Goal: Task Accomplishment & Management: Manage account settings

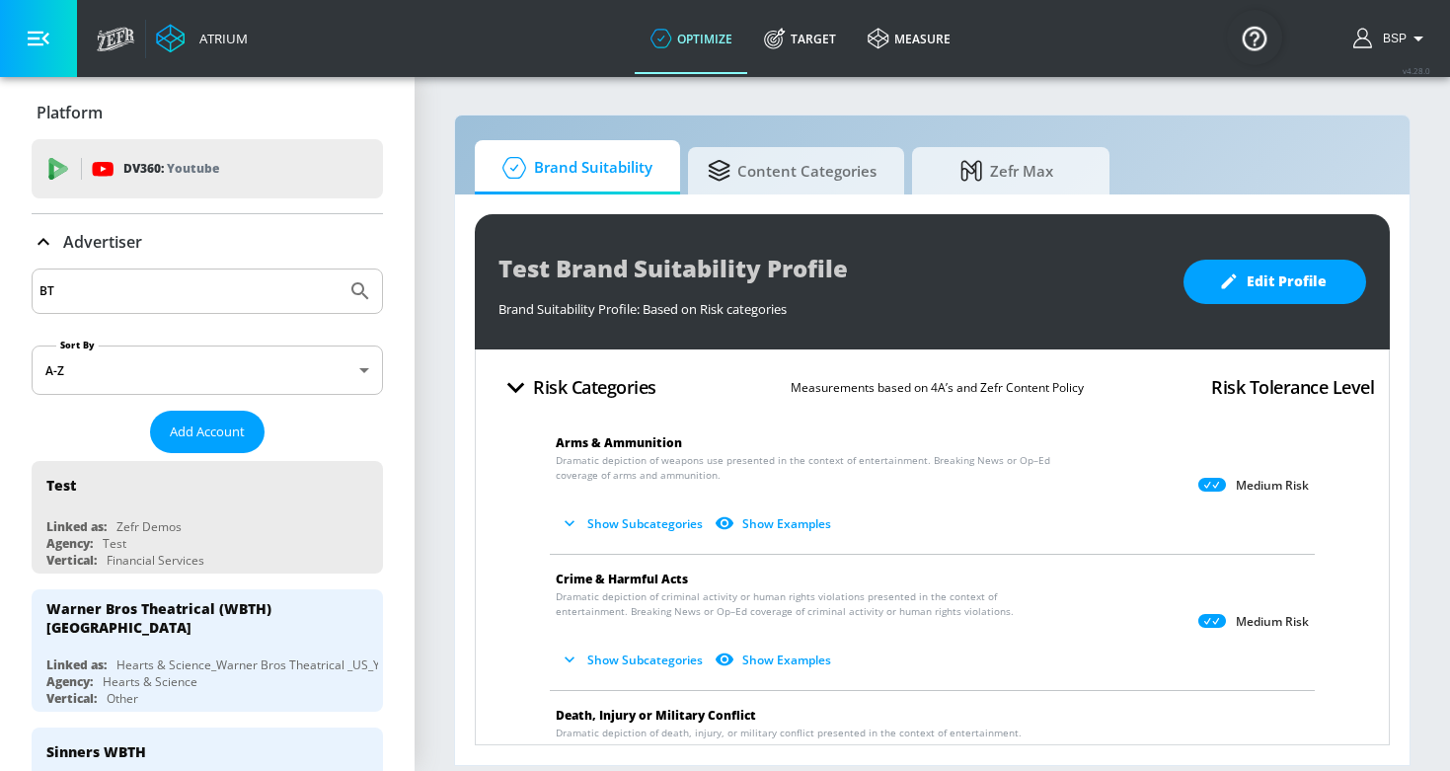
click at [183, 301] on input "BT" at bounding box center [188, 291] width 299 height 26
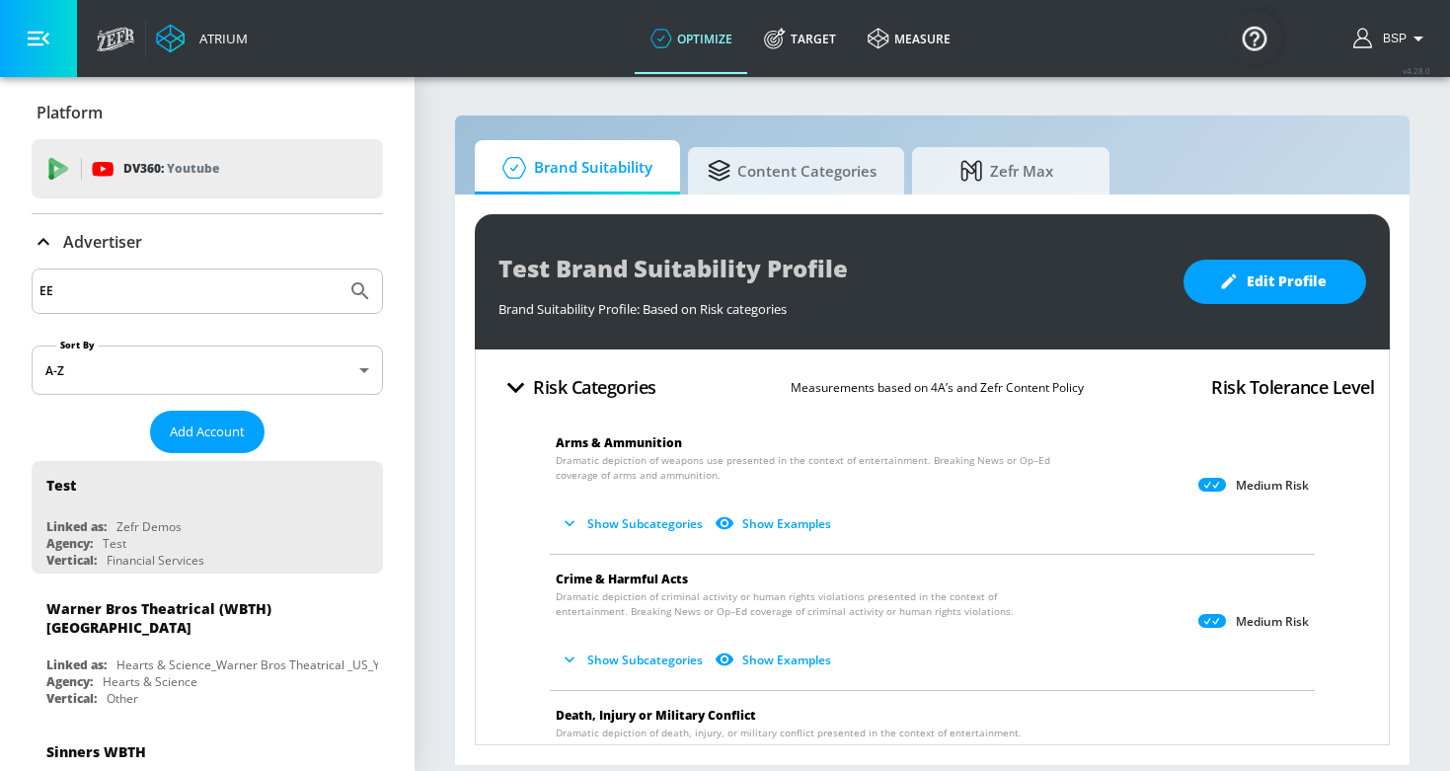
click at [360, 291] on button "Submit Search" at bounding box center [360, 291] width 43 height 43
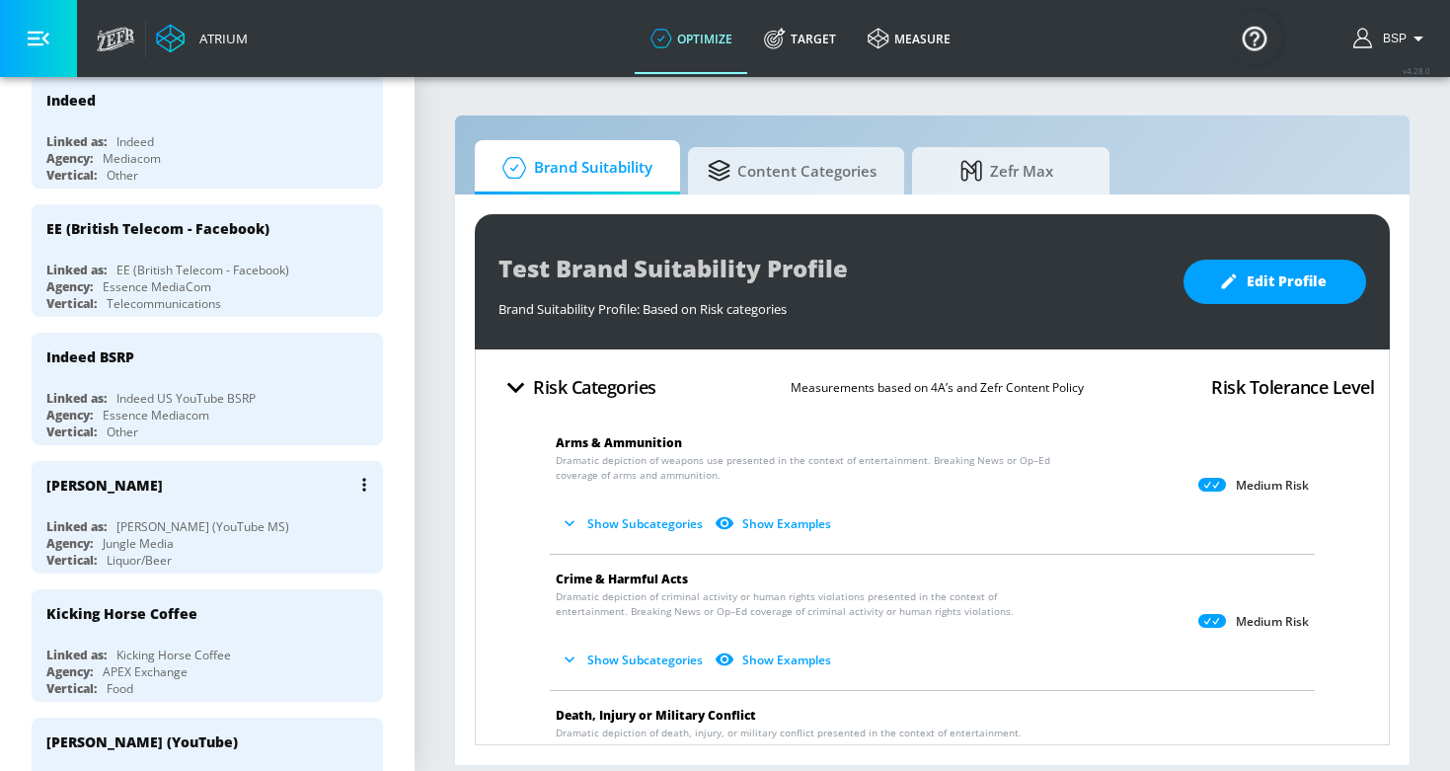
scroll to position [4891, 0]
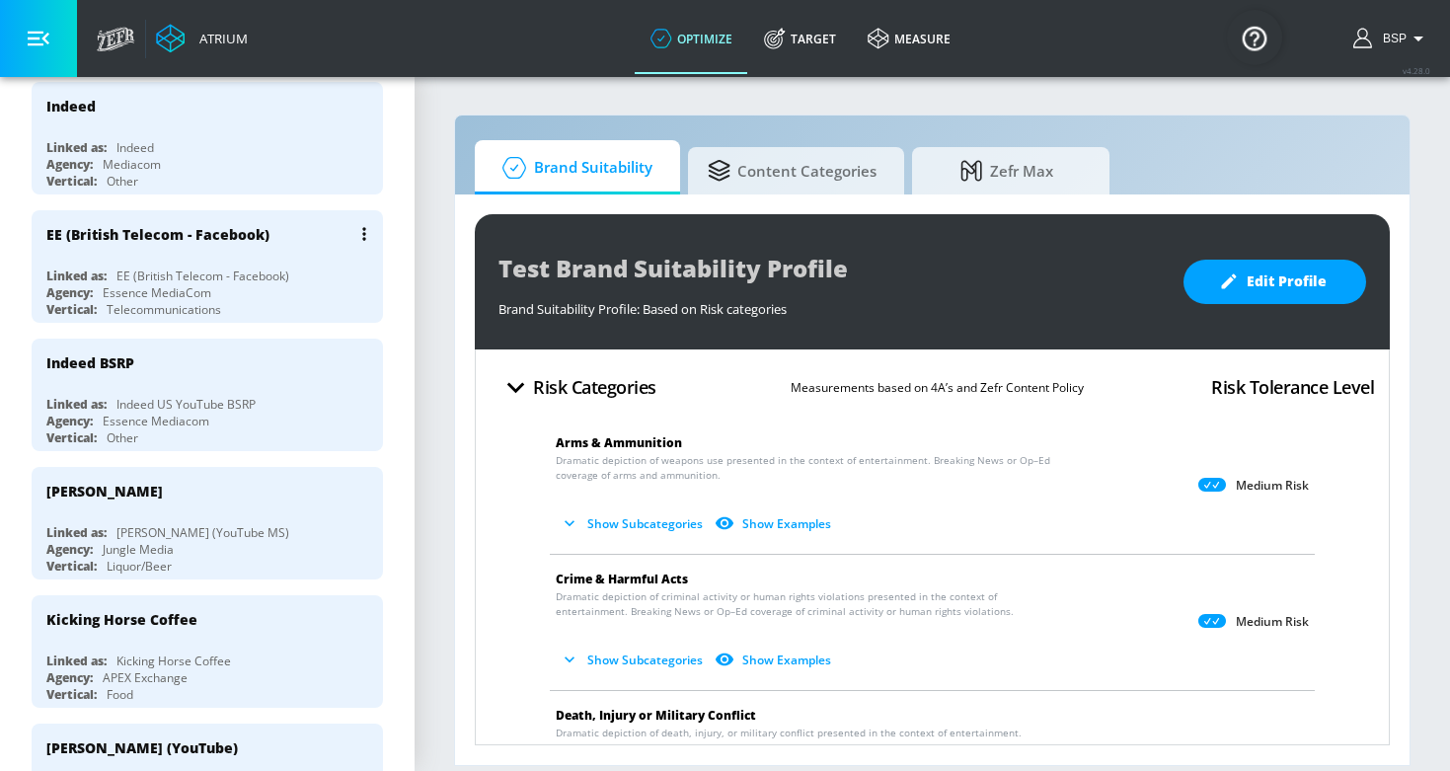
click at [245, 239] on div "EE (British Telecom - Facebook)" at bounding box center [157, 234] width 223 height 19
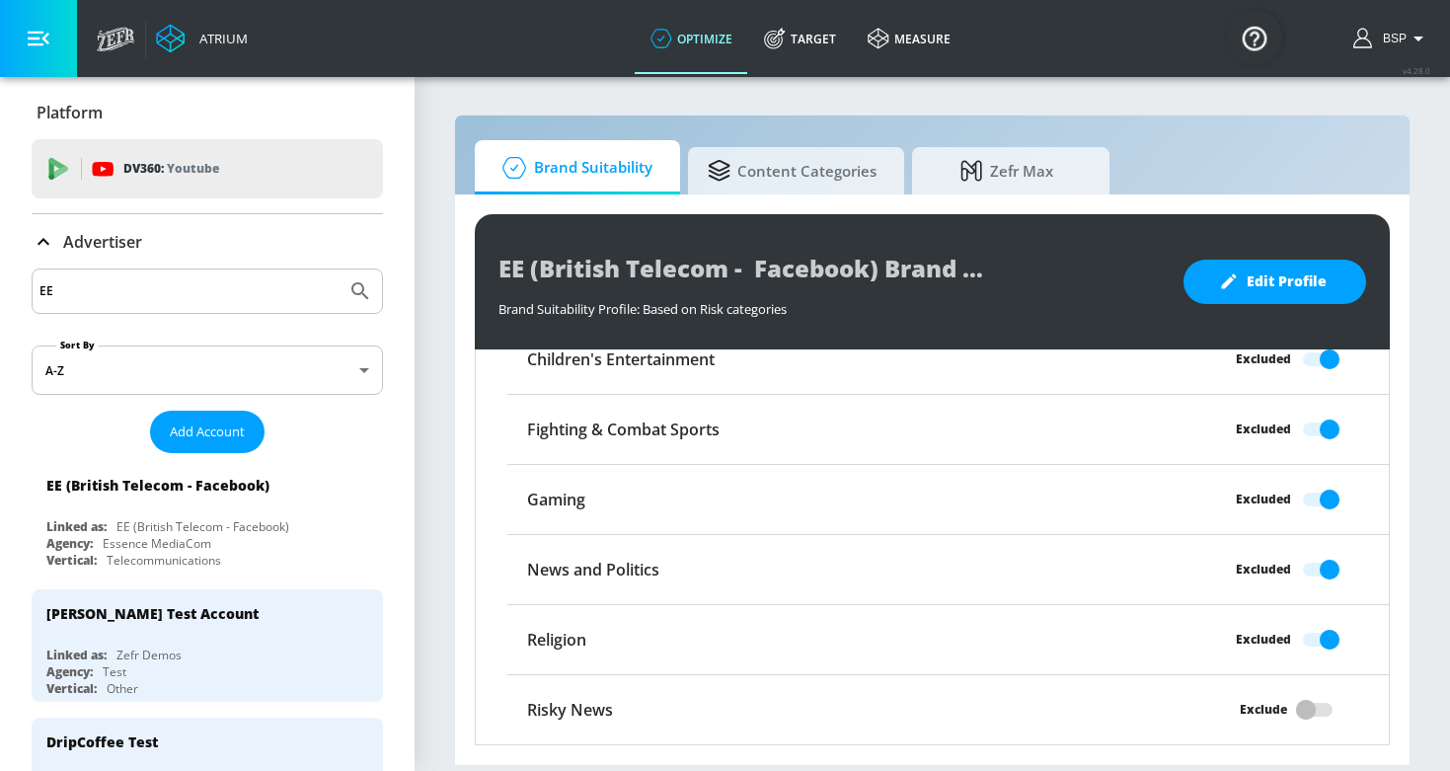
click at [133, 291] on input "EE" at bounding box center [188, 291] width 299 height 26
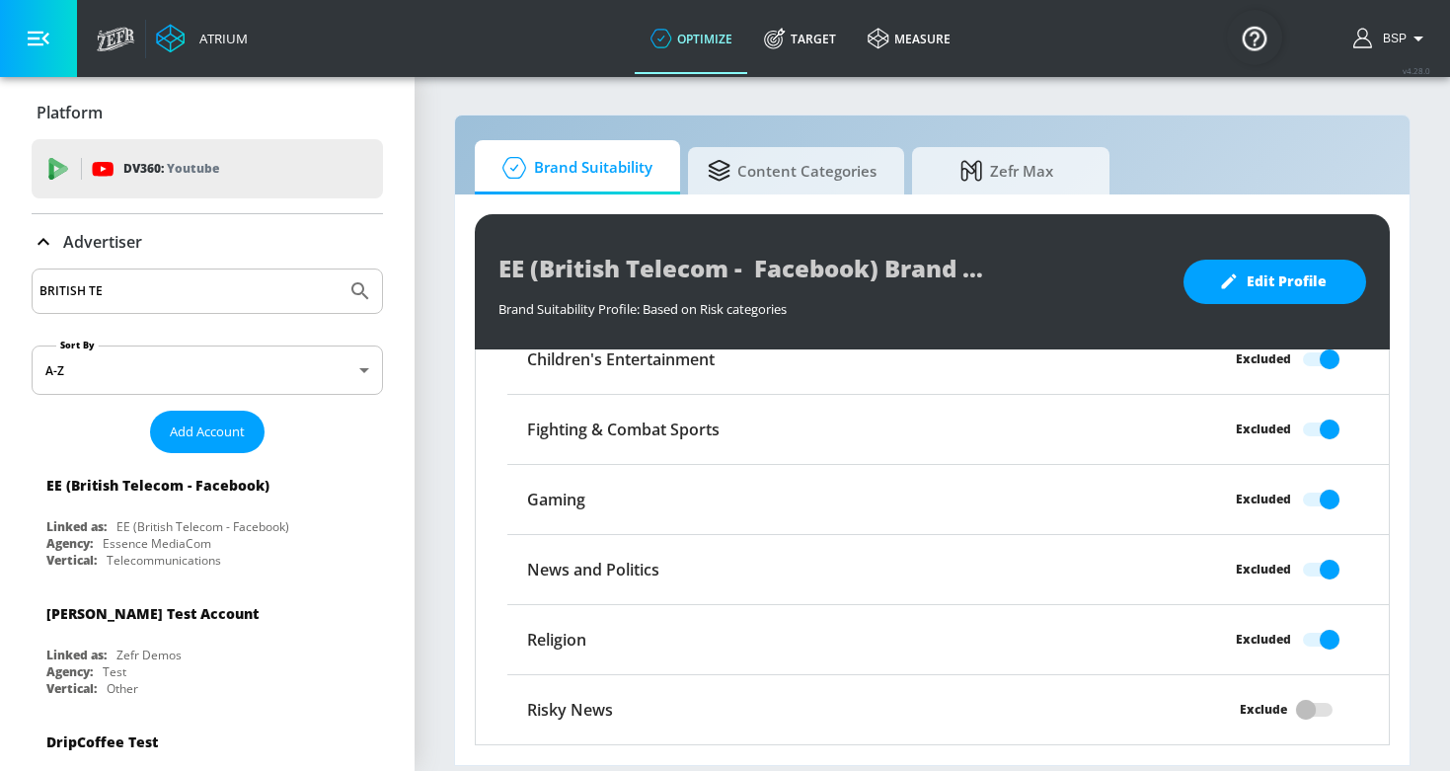
type input "BRITISH TEL"
click at [360, 291] on button "Submit Search" at bounding box center [360, 291] width 43 height 43
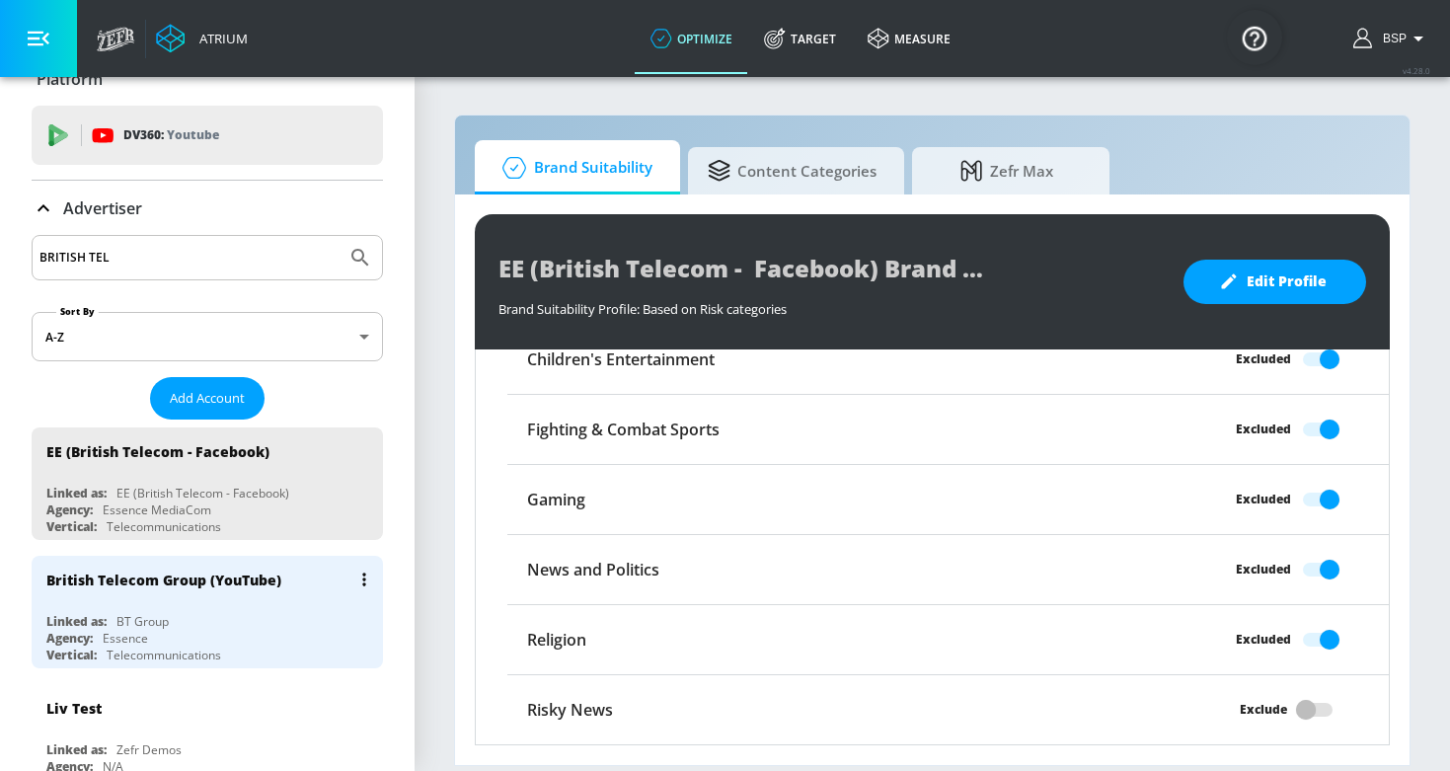
scroll to position [39, 0]
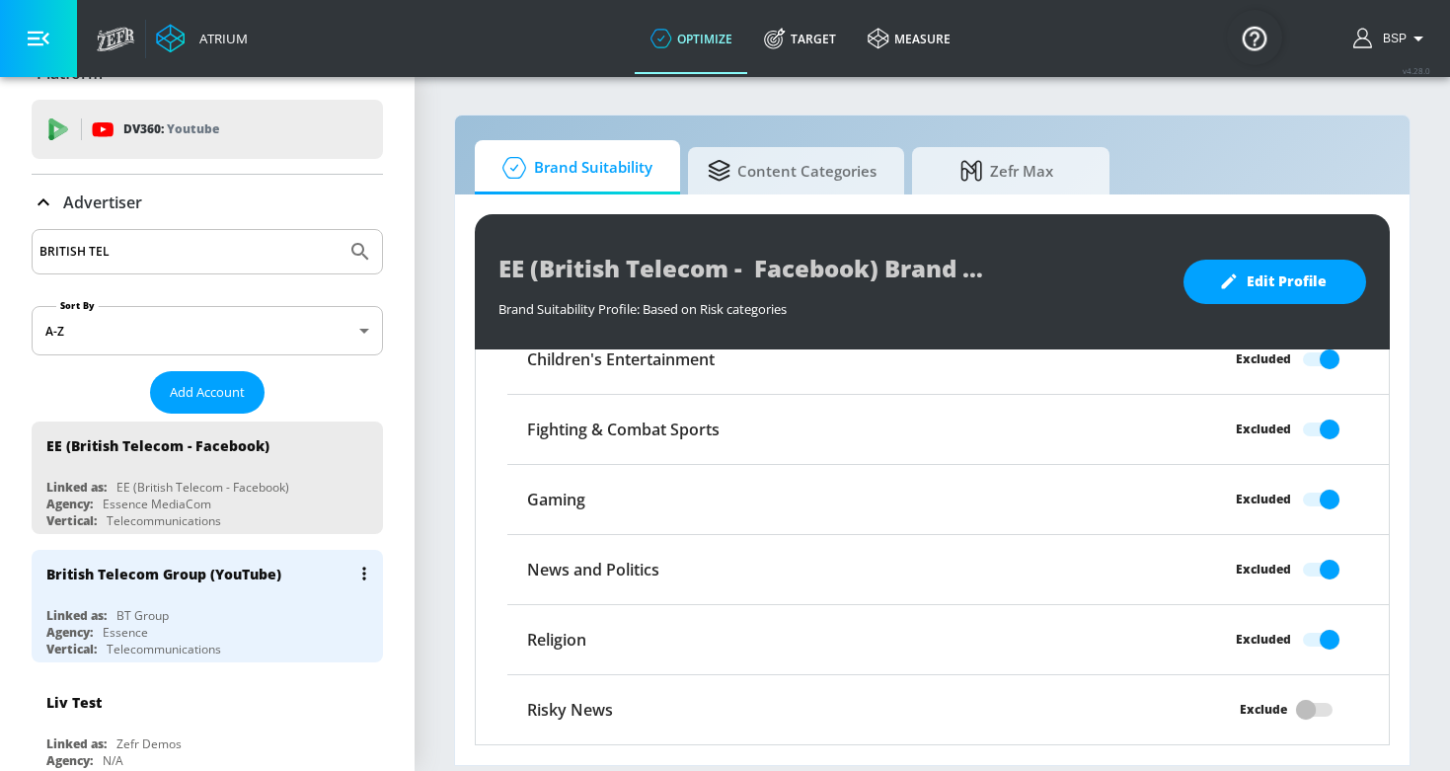
click at [231, 597] on div "British Telecom Group (YouTube) Linked as: BT Group Agency: Essence Vertical: T…" at bounding box center [207, 606] width 351 height 113
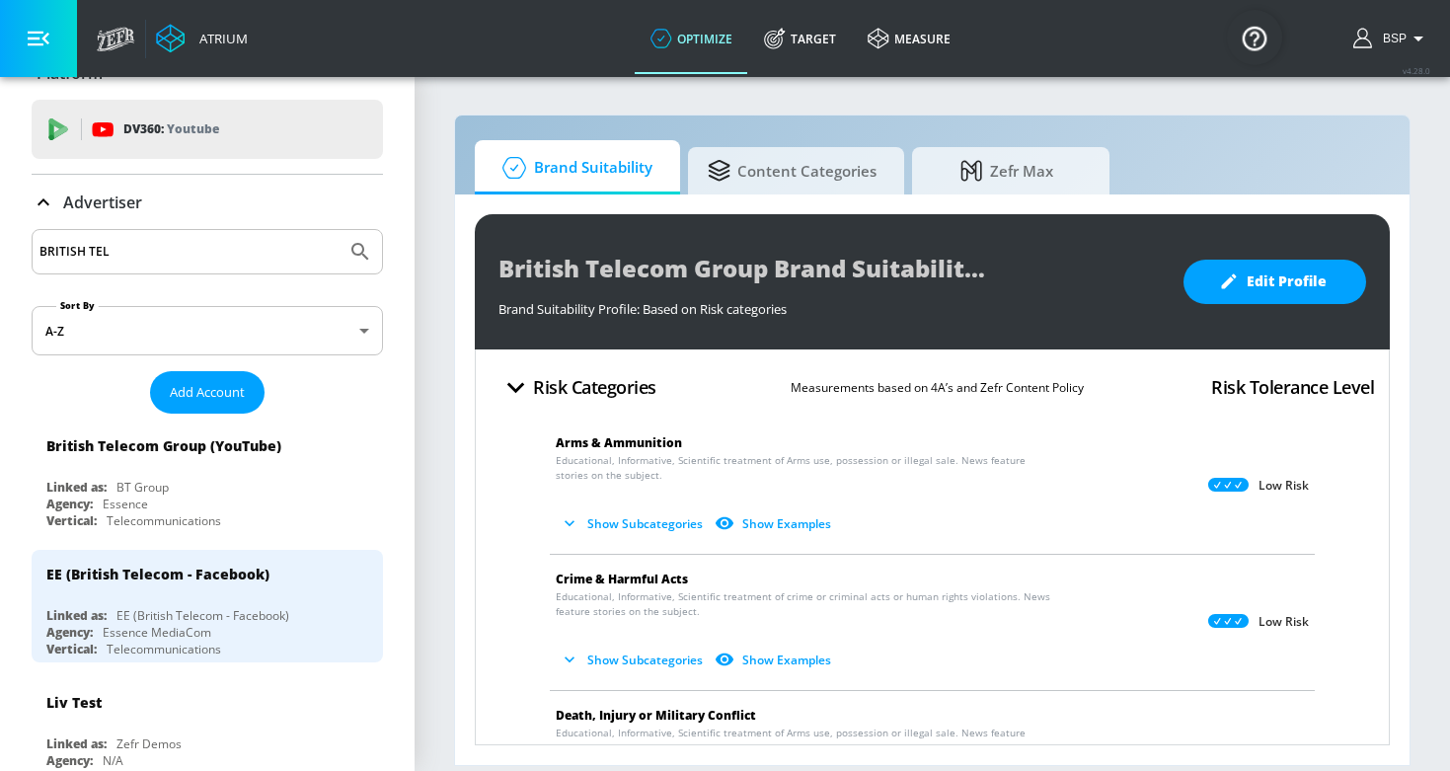
click at [664, 535] on button "Show Subcategories" at bounding box center [633, 524] width 155 height 33
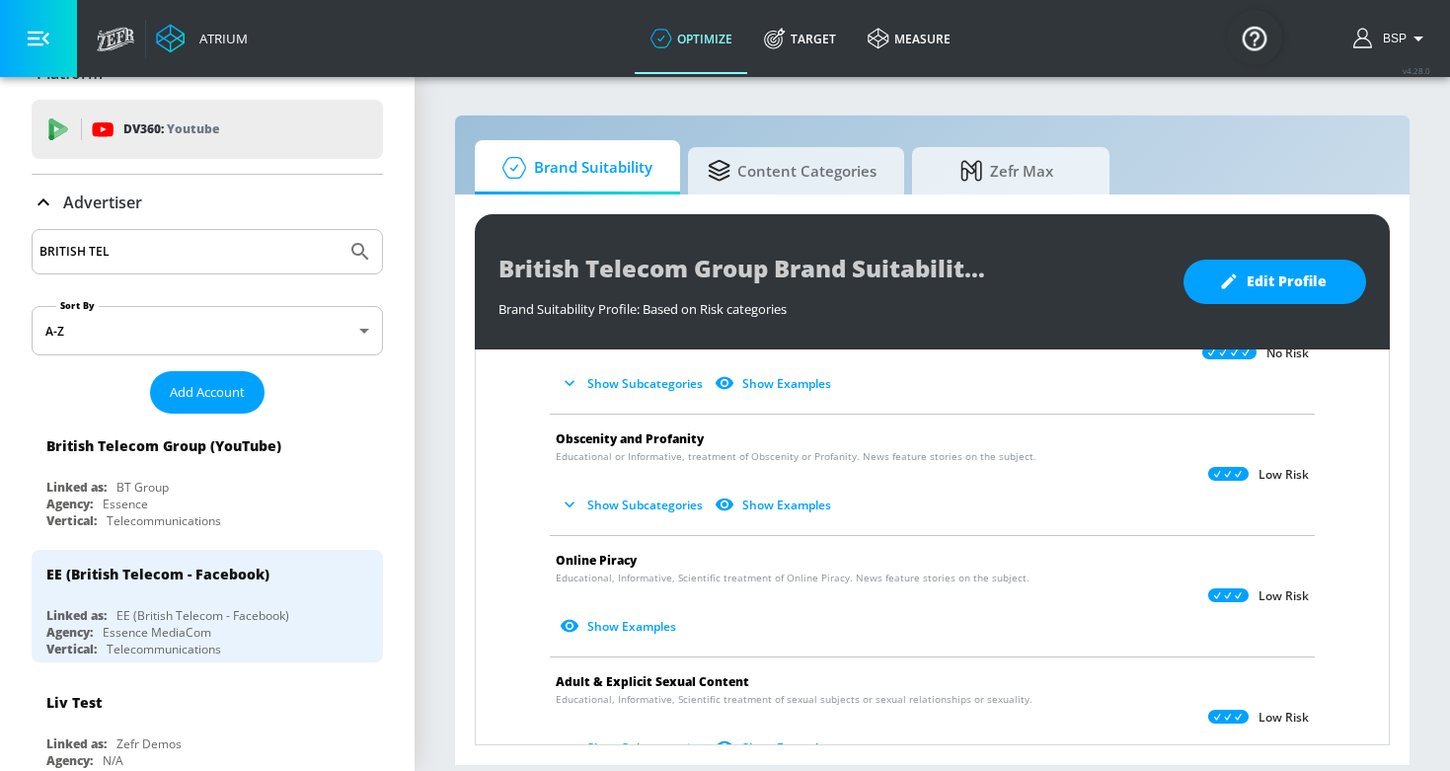
scroll to position [1271, 0]
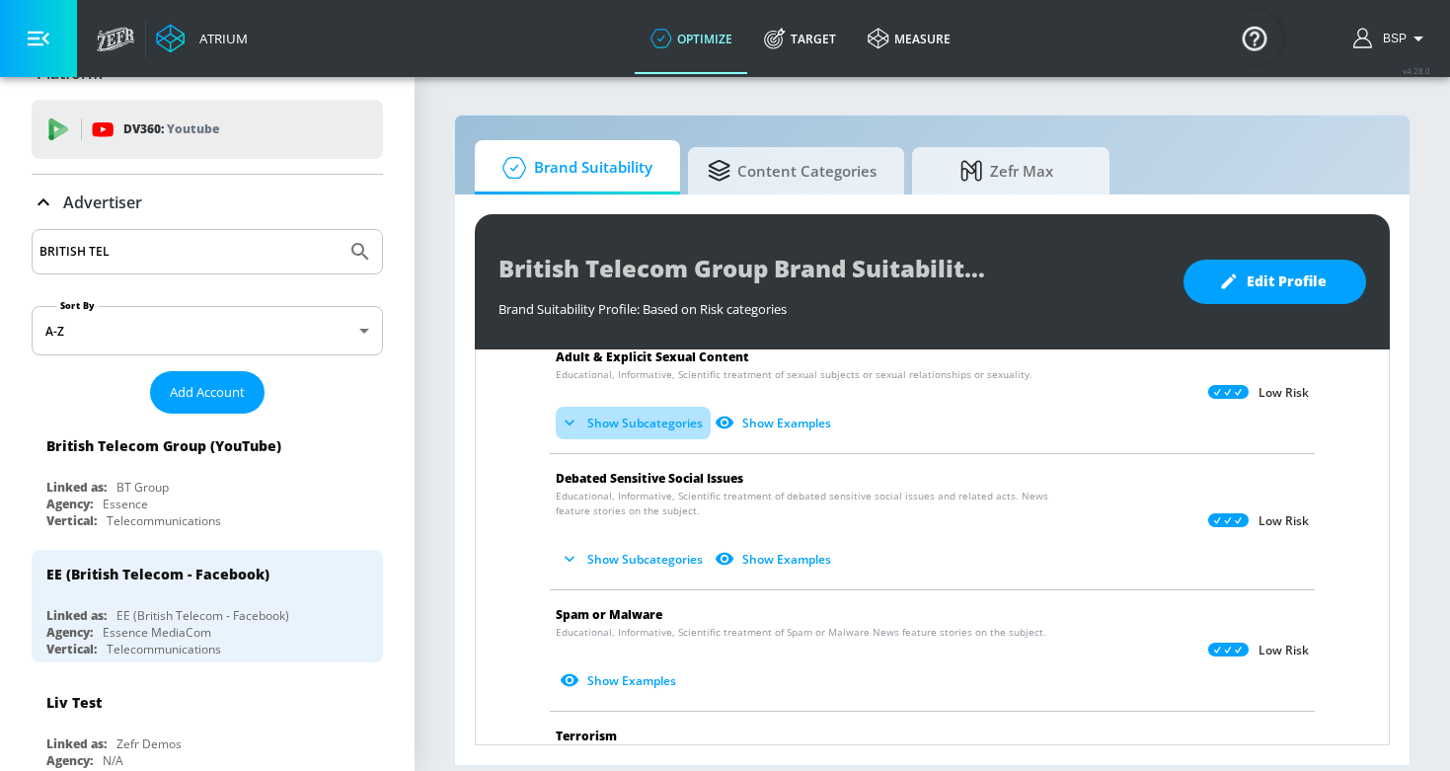
click at [657, 422] on button "Show Subcategories" at bounding box center [633, 423] width 155 height 33
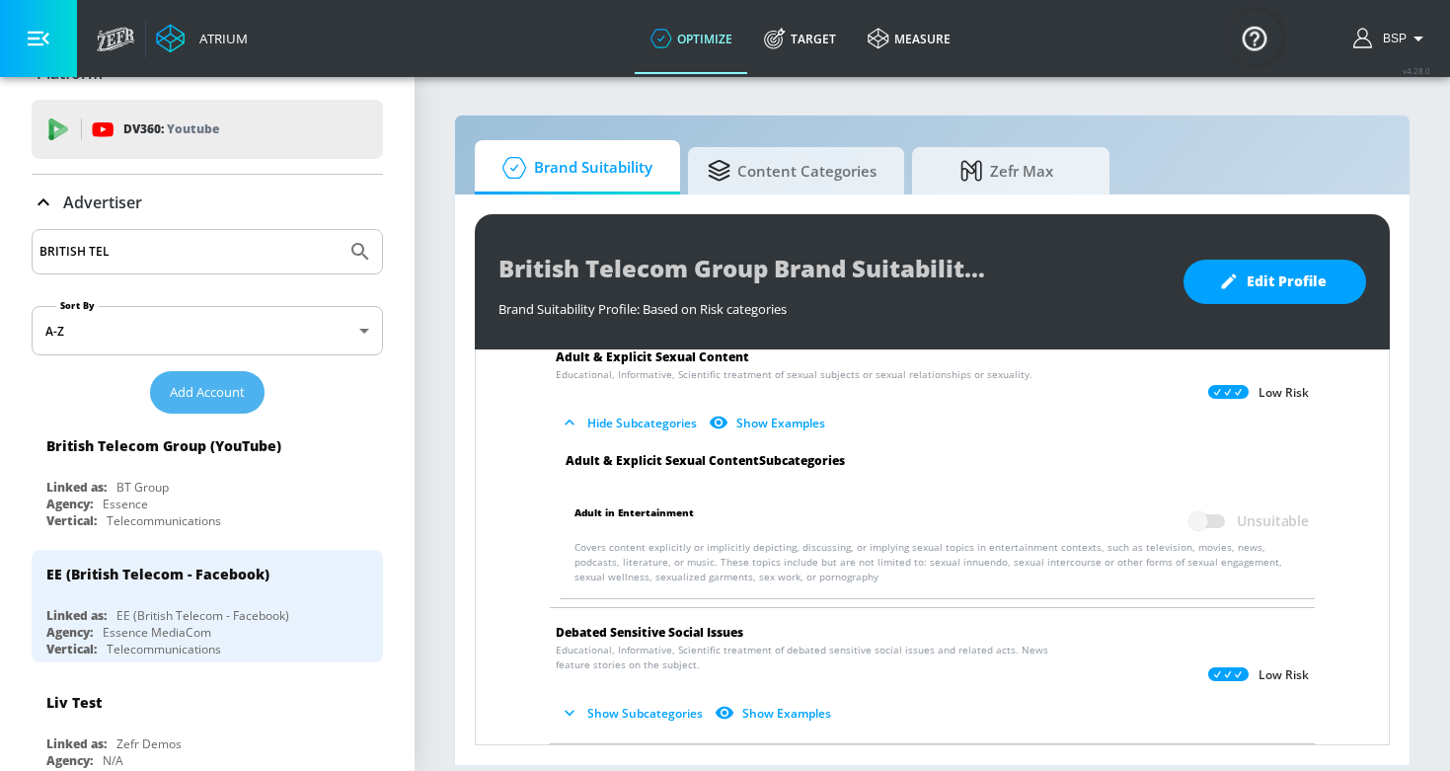
click at [236, 396] on span "Add Account" at bounding box center [207, 392] width 75 height 23
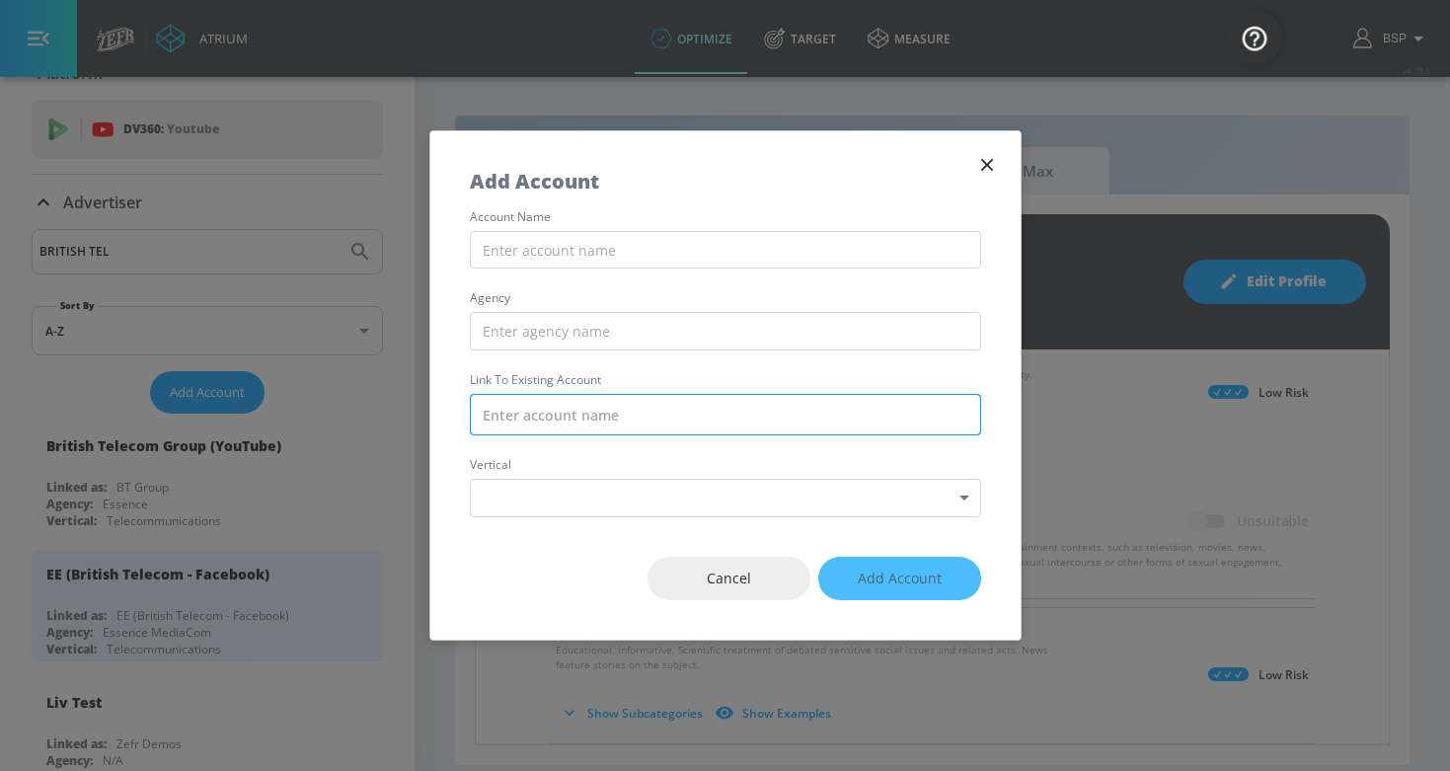
click at [625, 410] on input "text" at bounding box center [725, 414] width 511 height 41
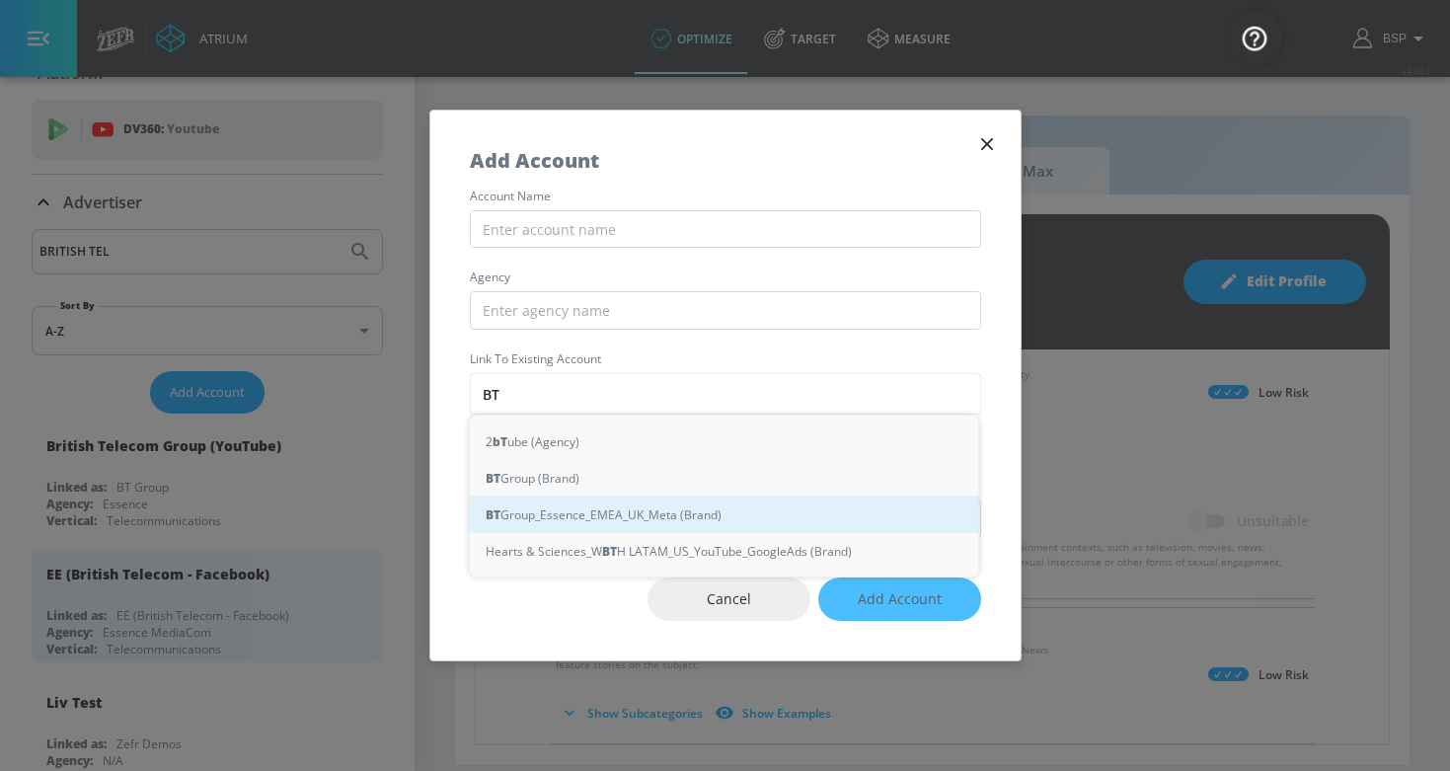
click at [637, 507] on div "BT Group_Essence_EMEA_UK_Meta (Brand)" at bounding box center [724, 515] width 509 height 37
type input "BT Group_Essence_EMEA_UK_Meta (Brand)"
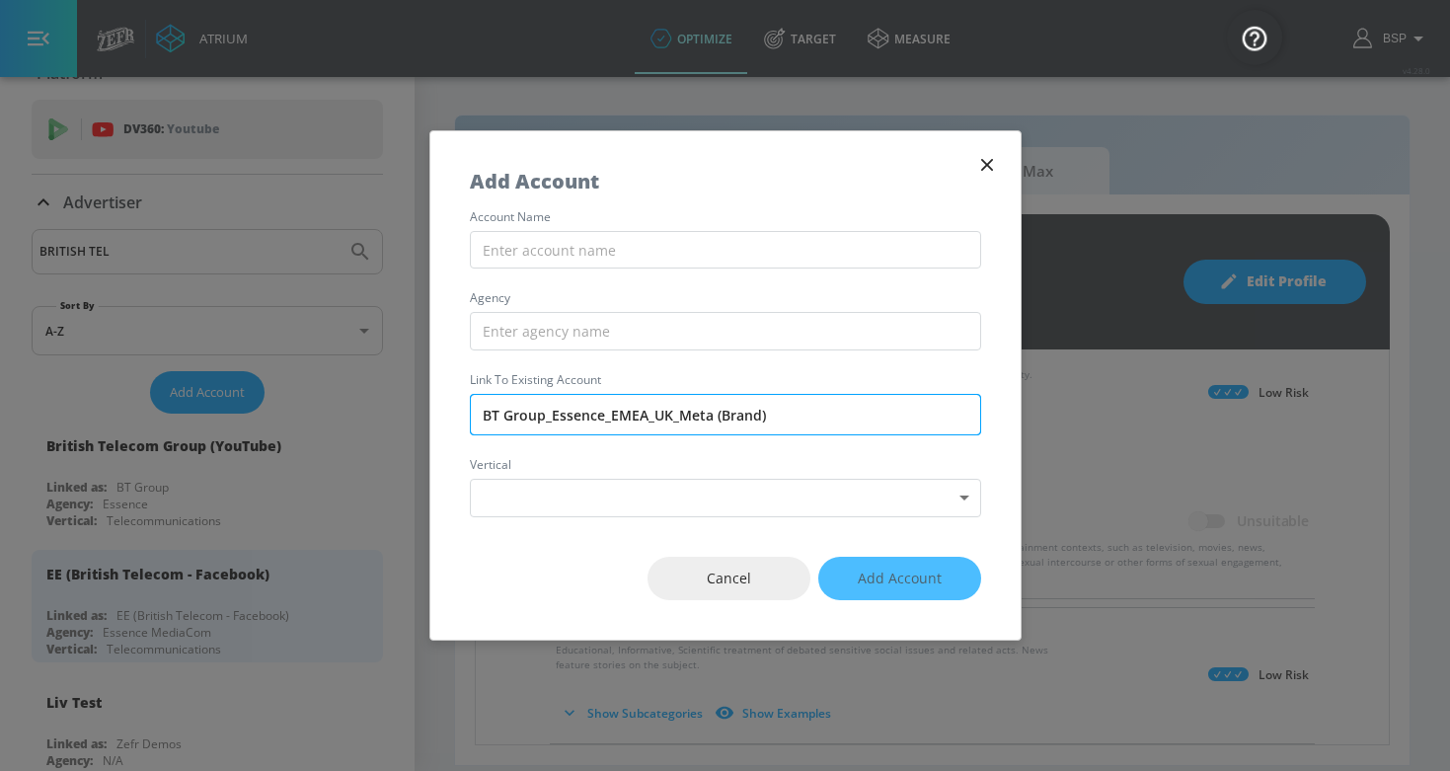
click at [593, 423] on input "BT Group_Essence_EMEA_UK_Meta (Brand)" at bounding box center [725, 414] width 511 height 41
click at [652, 408] on input "BT Group_Essence_EMEA_UK_Meta (Brand)" at bounding box center [725, 414] width 511 height 41
drag, startPoint x: 711, startPoint y: 418, endPoint x: 365, endPoint y: 412, distance: 345.6
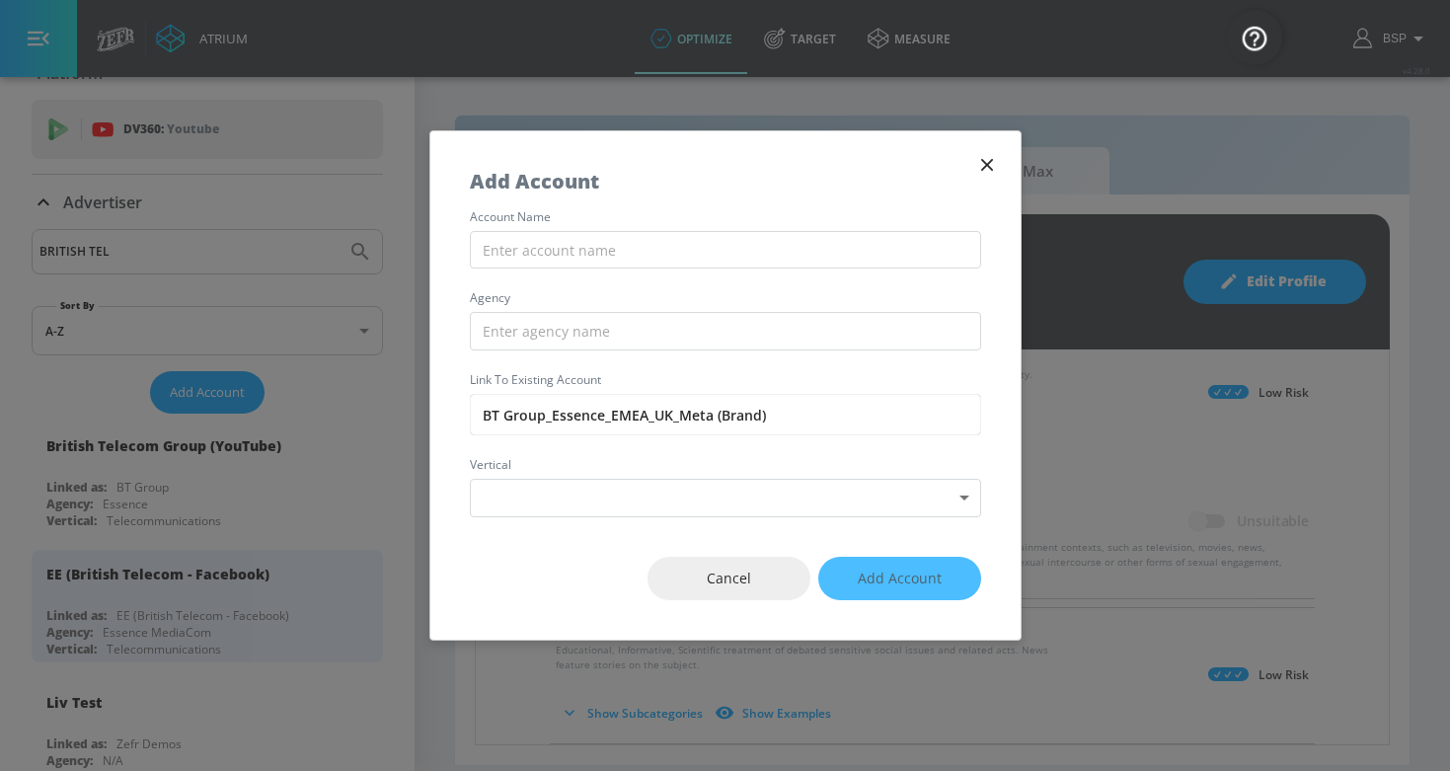
click at [365, 412] on div "Add Account account name agency Link to Existing Account BT Group_Essence_EMEA_…" at bounding box center [725, 385] width 1450 height 771
click at [502, 261] on input "text" at bounding box center [725, 250] width 511 height 39
paste input "BT Group_Essence_EMEA_UK_Meta"
type input "BT Group_Essence_EMEA_UK_Meta"
click at [524, 323] on input "text" at bounding box center [725, 331] width 511 height 39
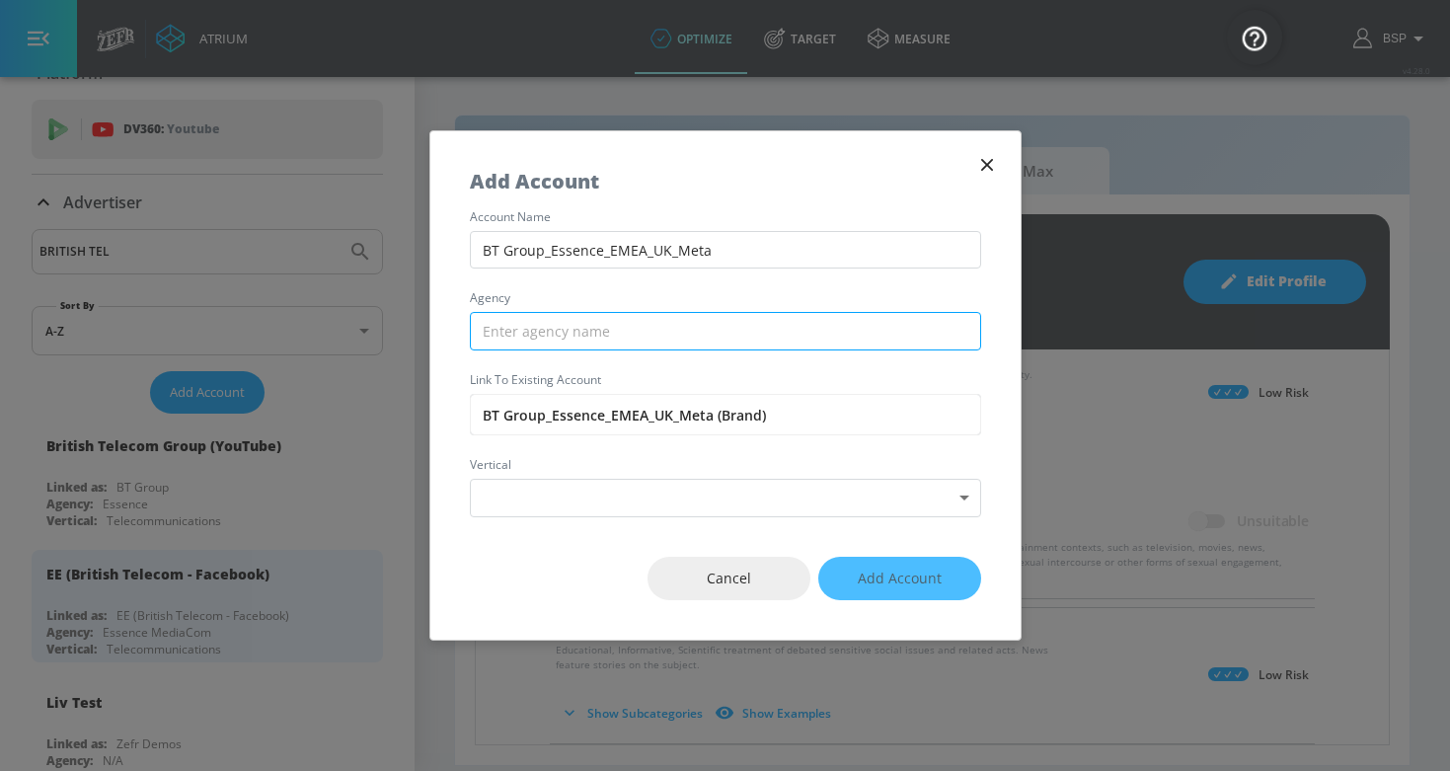
type input "E"
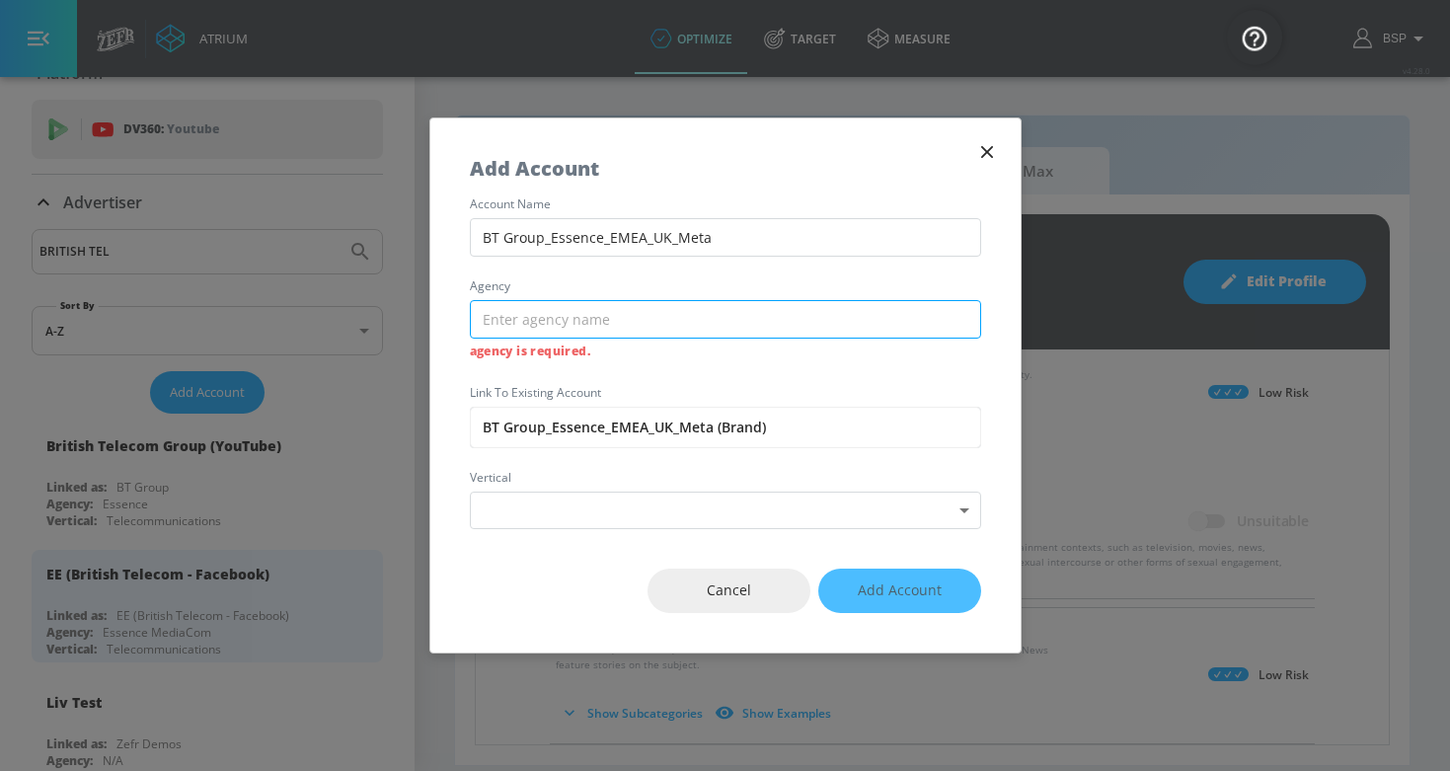
type input "M"
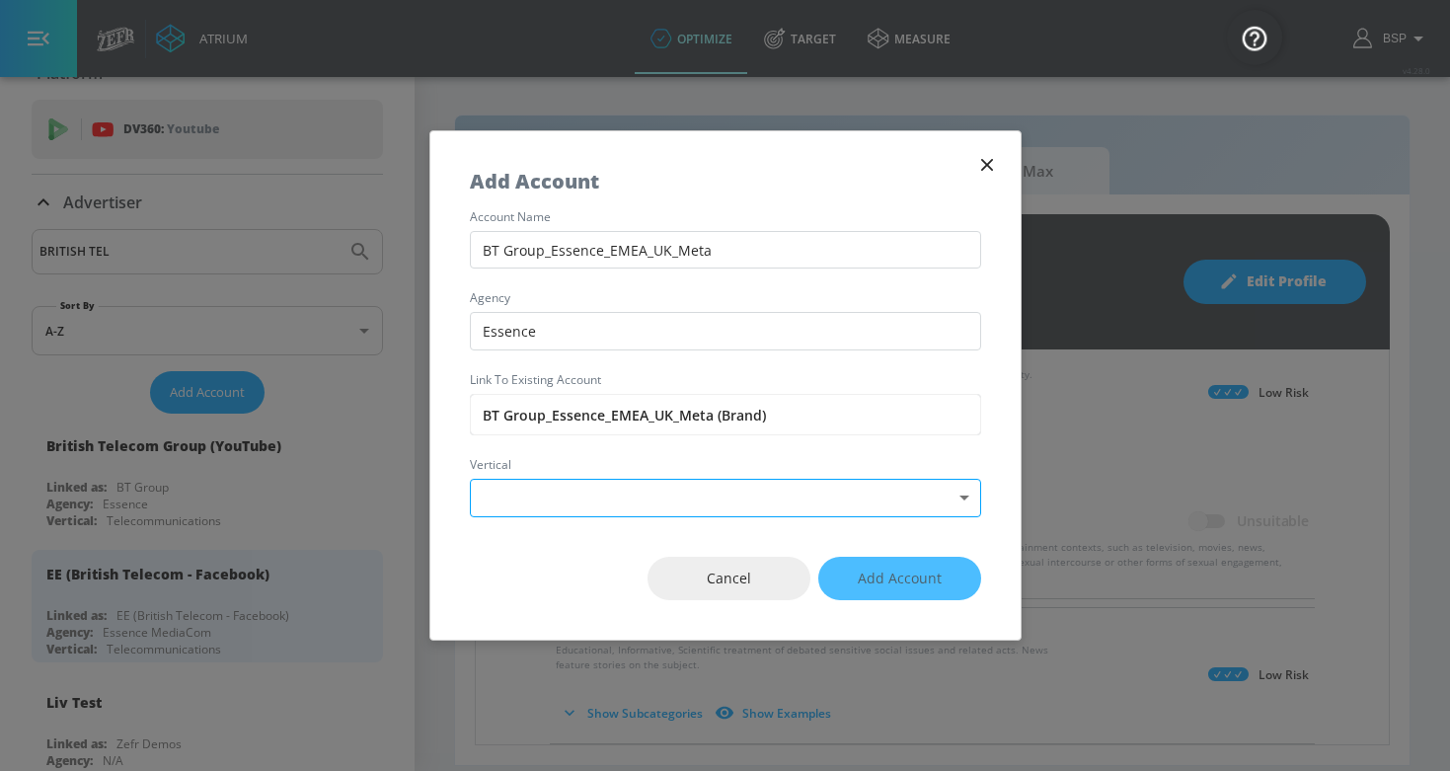
type input "Essence"
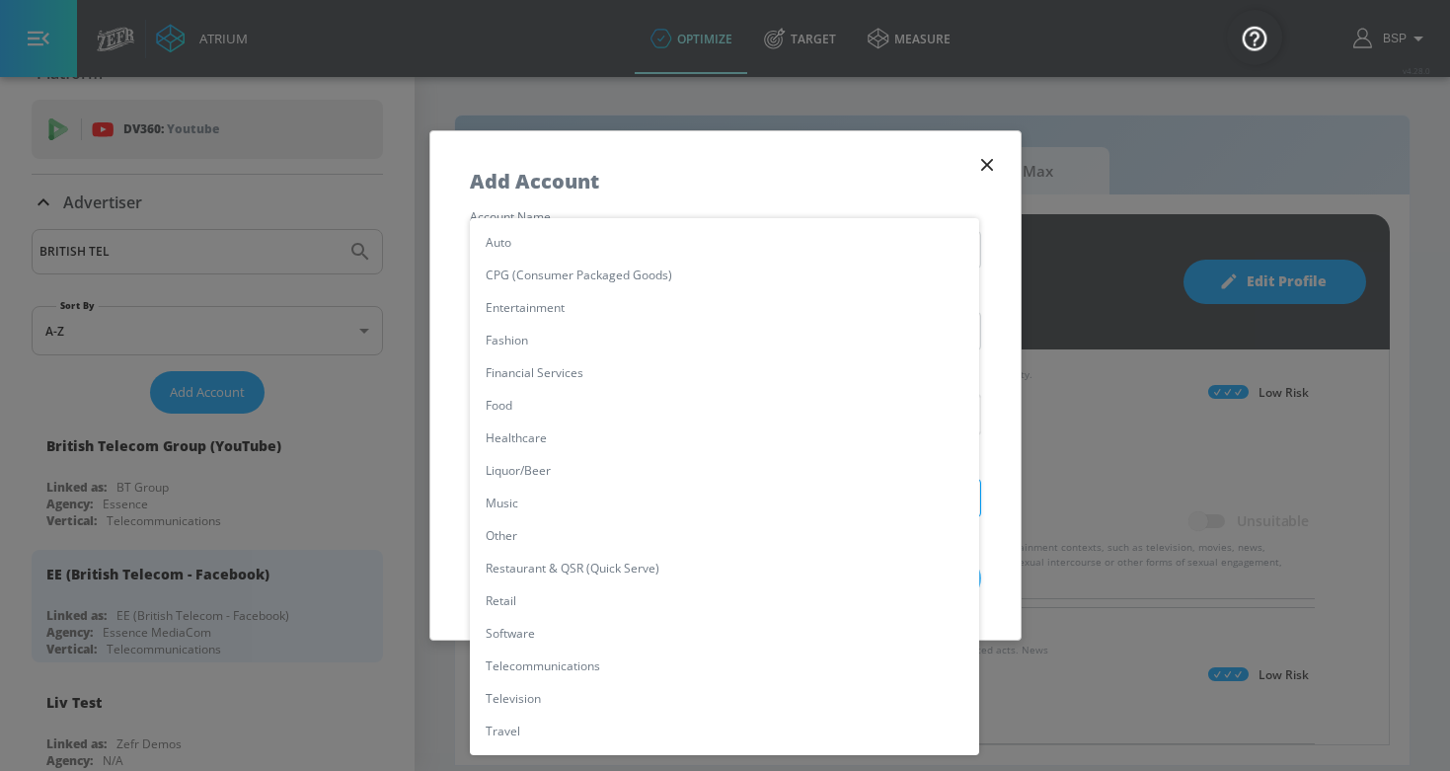
click at [575, 498] on body "Atrium optimize Target measure optimize Target measure v 4.28.0 BSP Platform DV…" at bounding box center [725, 385] width 1450 height 771
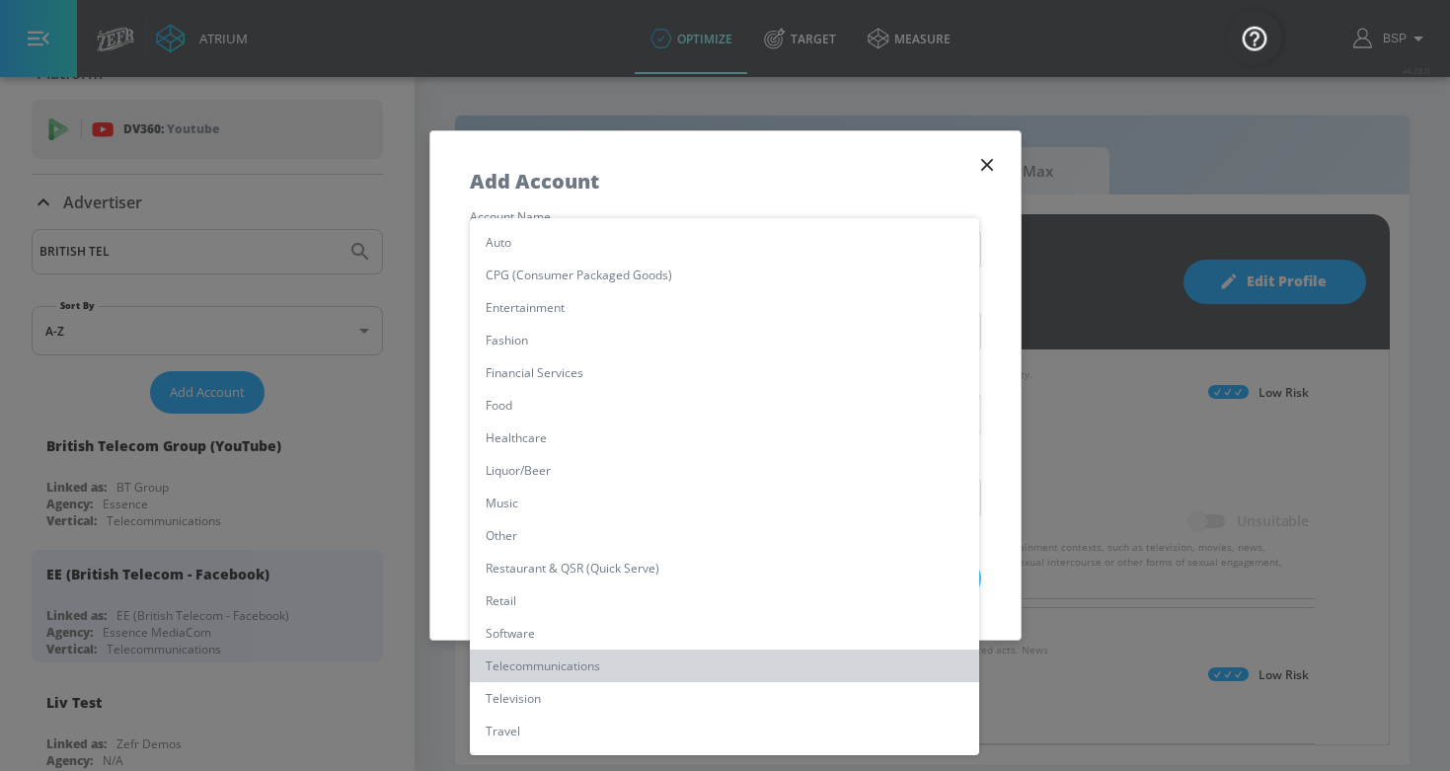
click at [572, 657] on li "Telecommunications" at bounding box center [724, 666] width 509 height 33
type input "[object Object]"
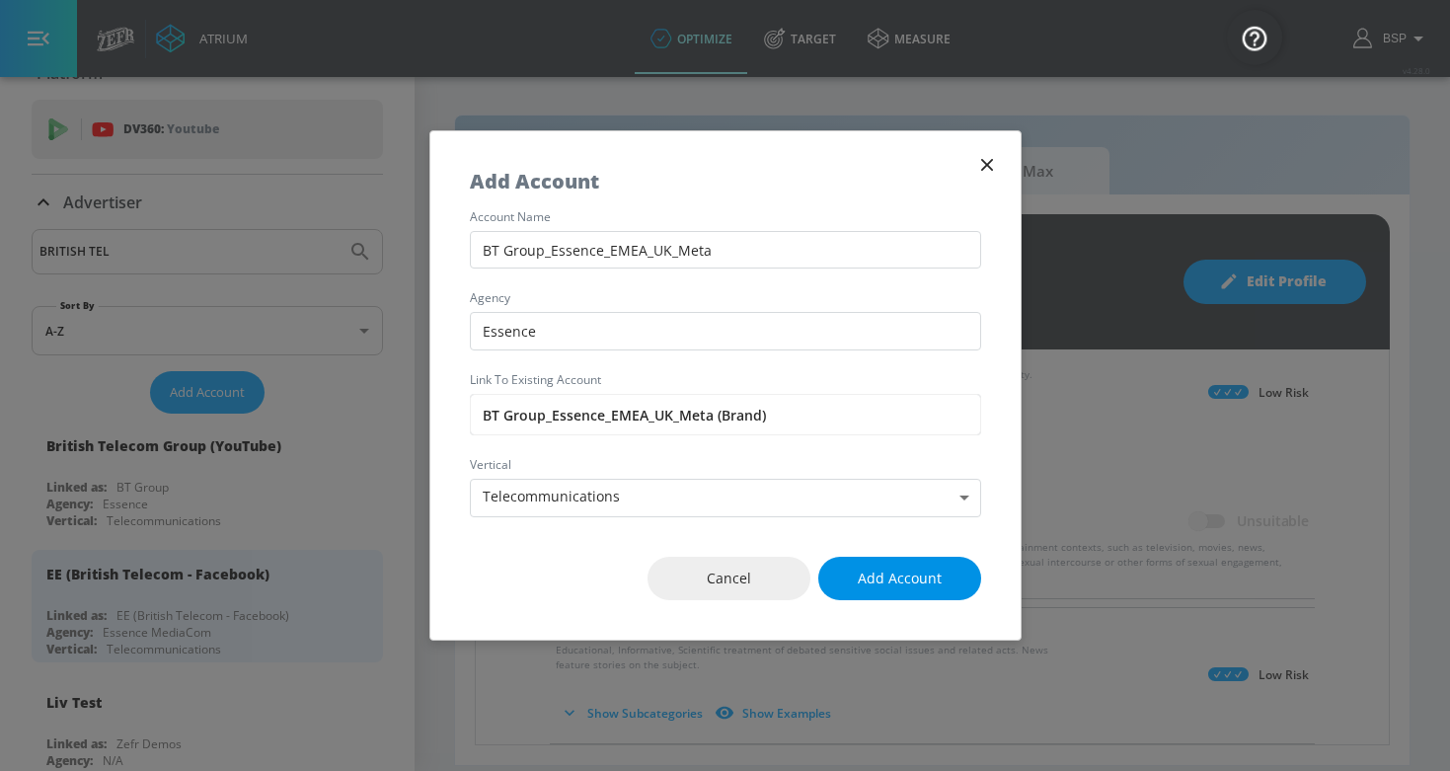
click at [918, 567] on span "Add Account" at bounding box center [900, 579] width 84 height 25
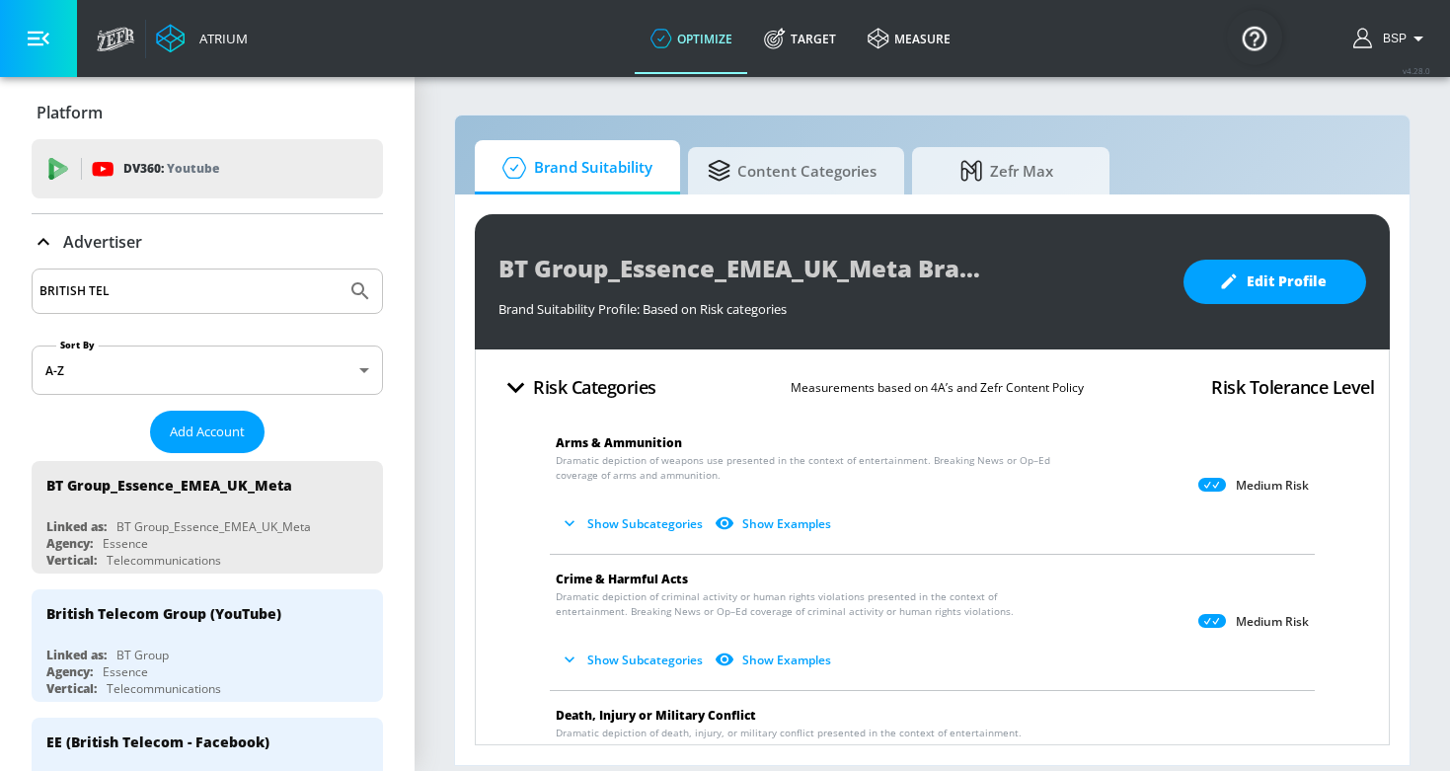
click at [1243, 311] on div "BT Group_Essence_EMEA_UK_Meta Brand Suitability Profile Brand Suitability Profi…" at bounding box center [932, 281] width 915 height 135
click at [1243, 297] on button "Edit Profile" at bounding box center [1275, 282] width 183 height 44
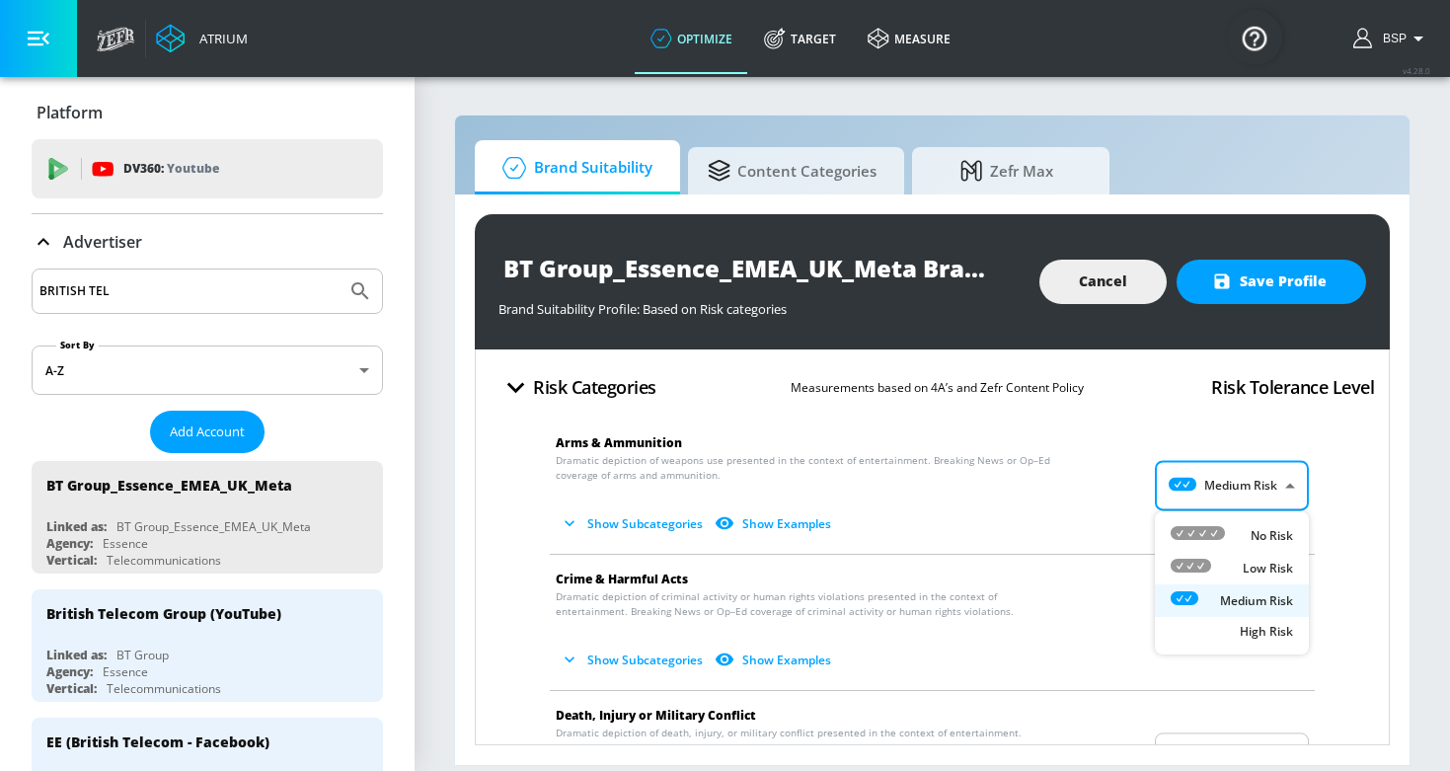
click at [1221, 503] on body "Atrium optimize Target measure optimize Target measure v 4.28.0 BSP Platform DV…" at bounding box center [725, 385] width 1450 height 771
click at [1220, 553] on li "Low Risk" at bounding box center [1232, 568] width 154 height 33
type input "LOW"
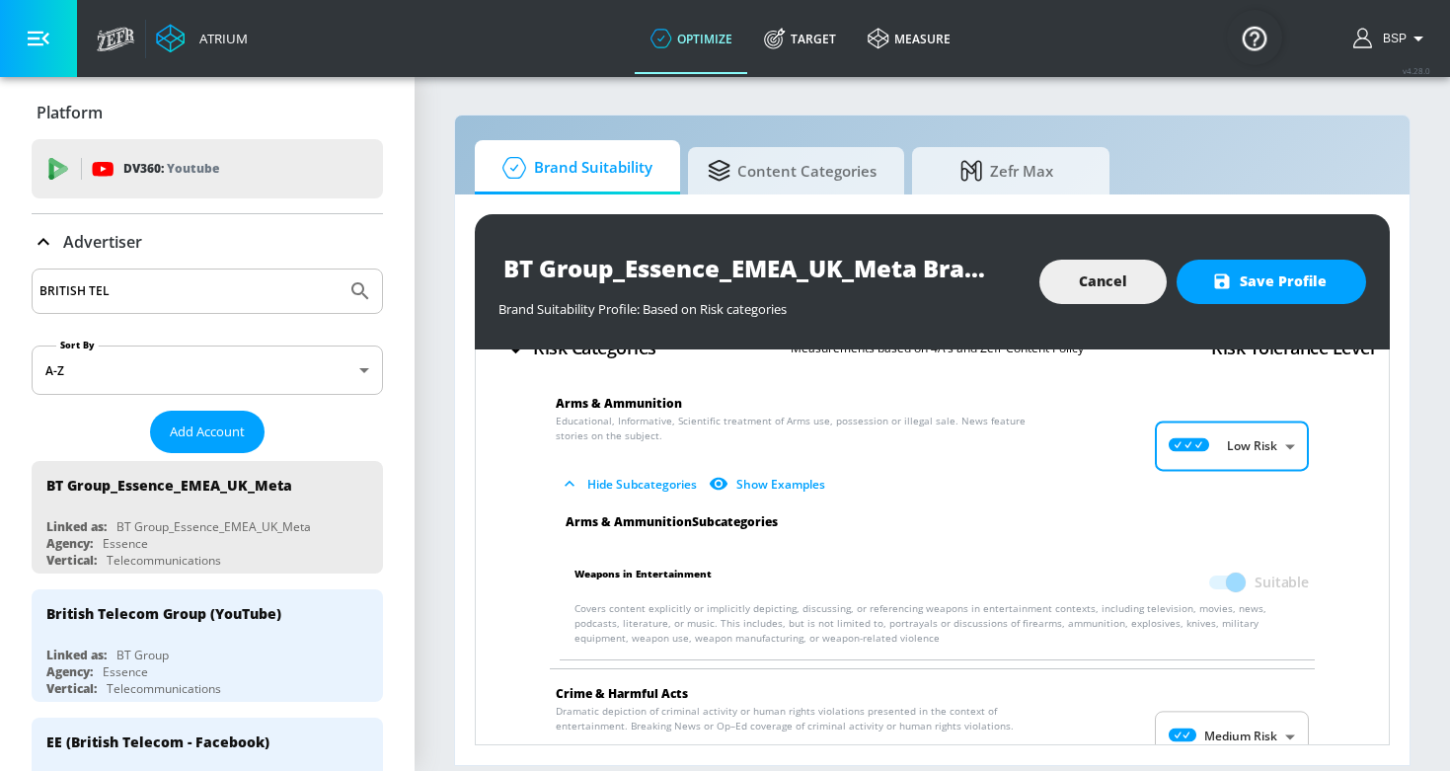
scroll to position [45, 0]
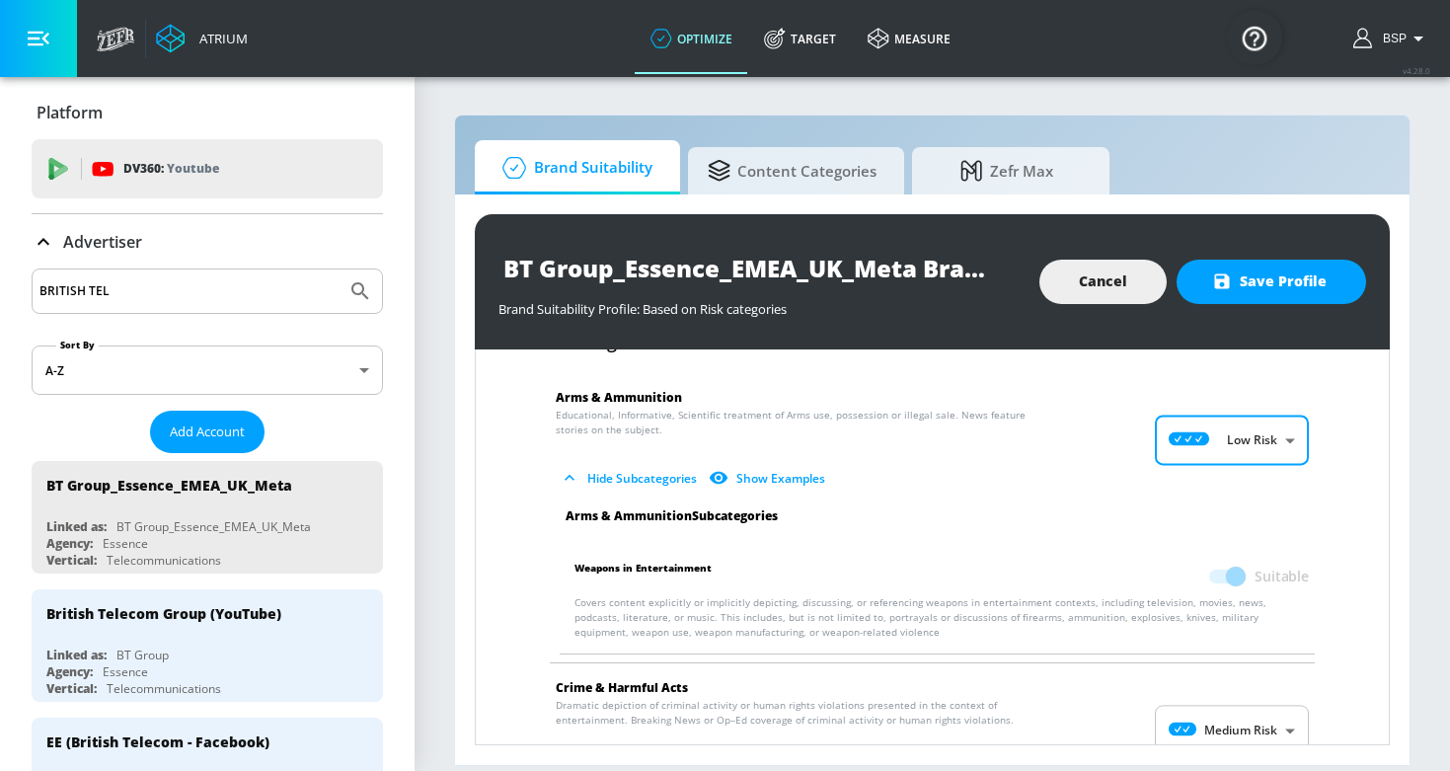
click at [1223, 571] on span at bounding box center [1227, 577] width 34 height 14
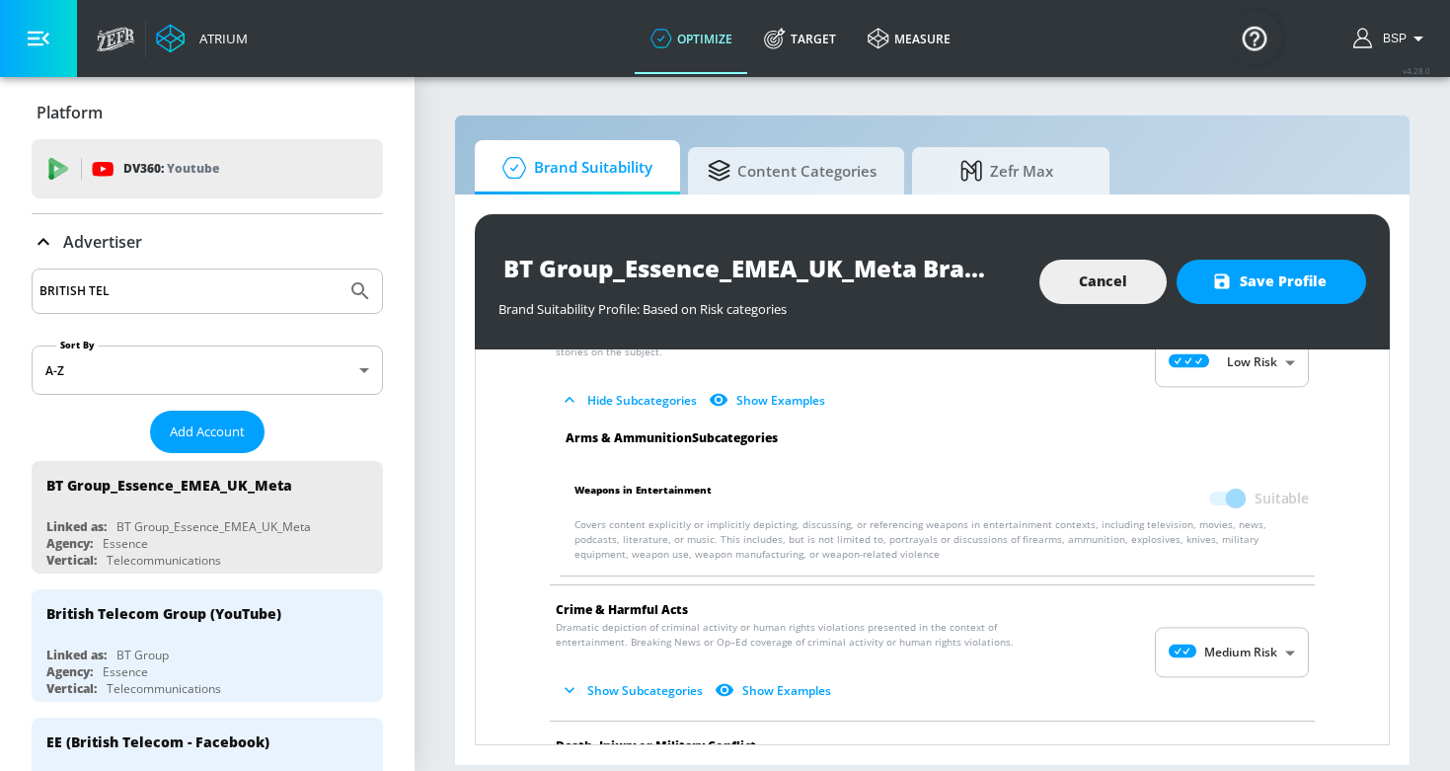
scroll to position [138, 0]
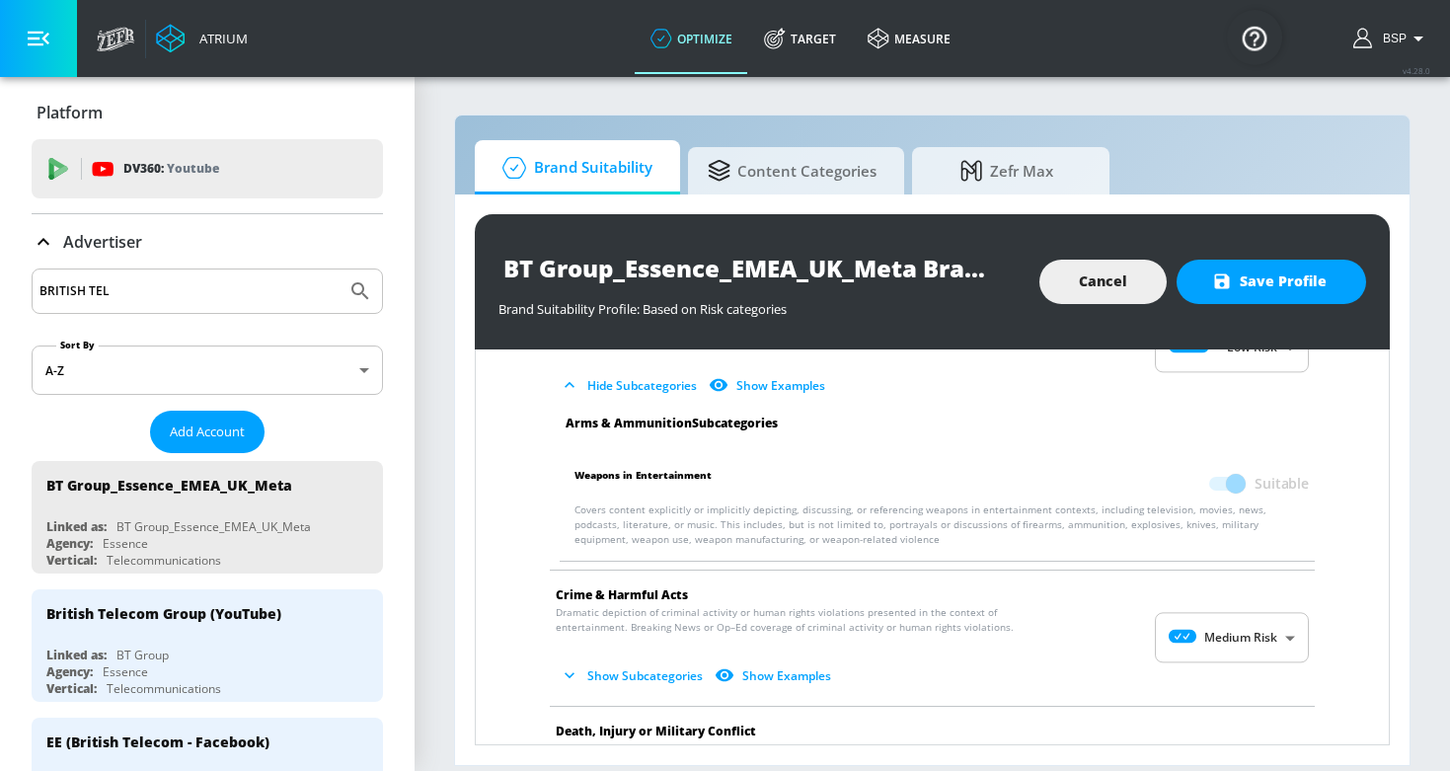
click at [1219, 627] on body "Atrium optimize Target measure optimize Target measure v 4.28.0 BSP Platform DV…" at bounding box center [725, 385] width 1450 height 771
click at [1217, 671] on div "Low Risk" at bounding box center [1232, 666] width 122 height 21
type input "LOW"
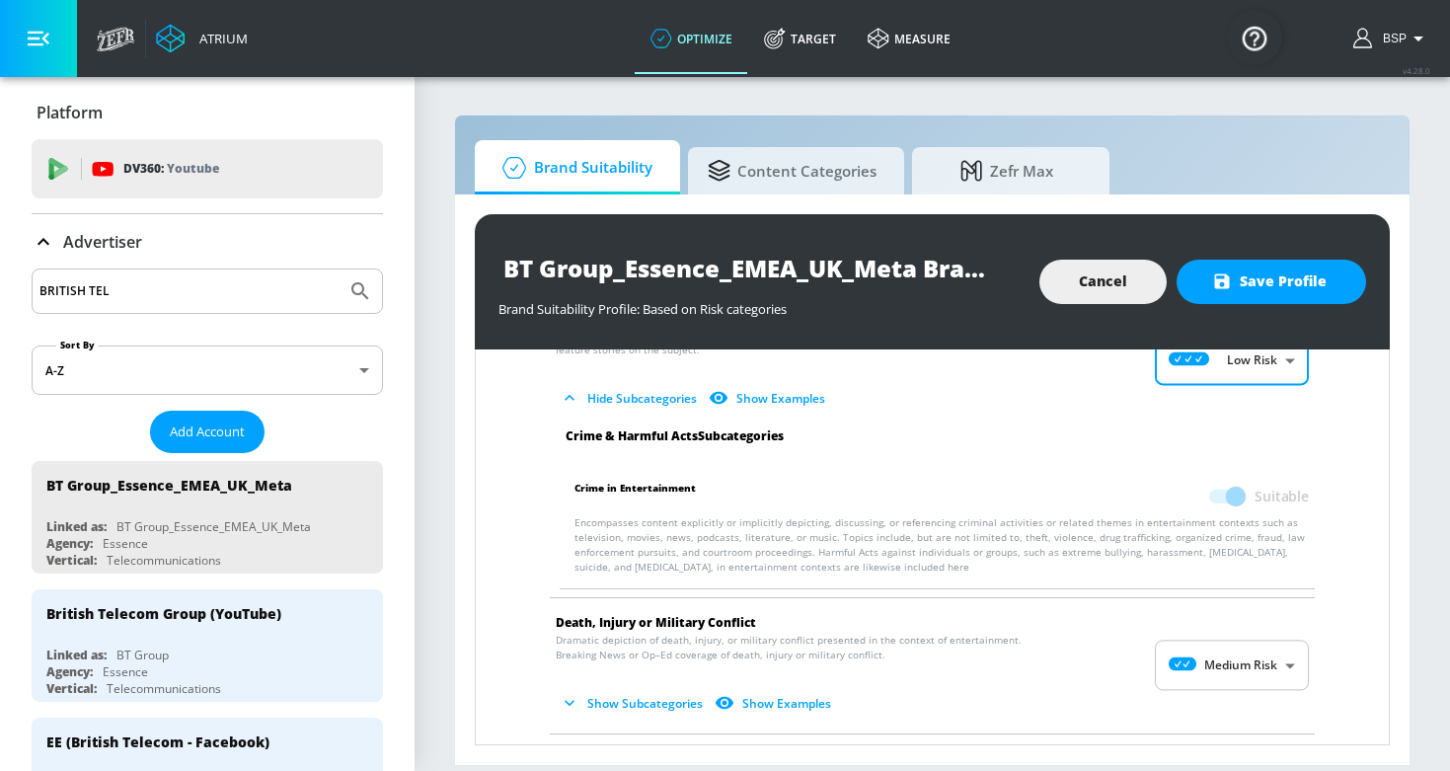
scroll to position [500, 0]
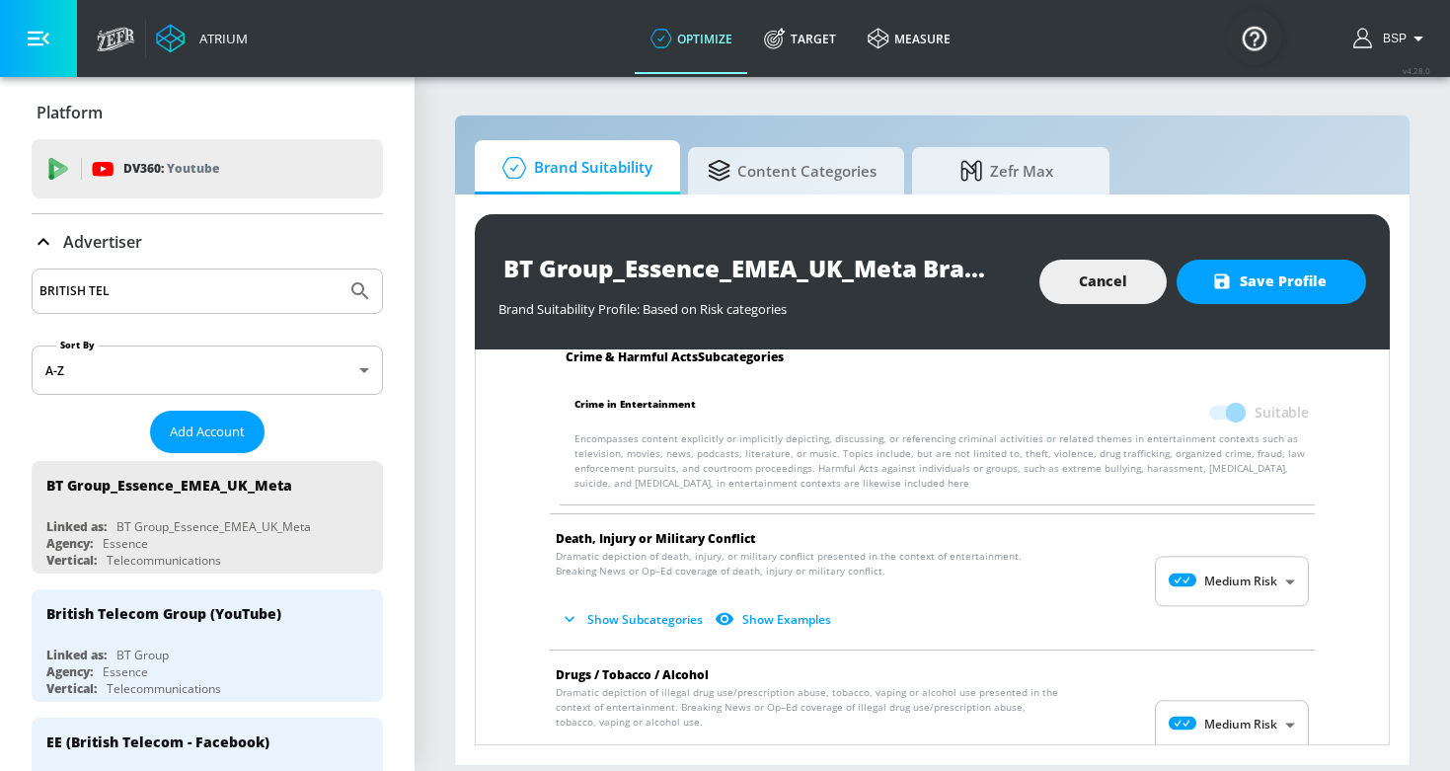
click at [1213, 584] on body "Atrium optimize Target measure optimize Target measure v 4.28.0 BSP Platform DV…" at bounding box center [725, 385] width 1450 height 771
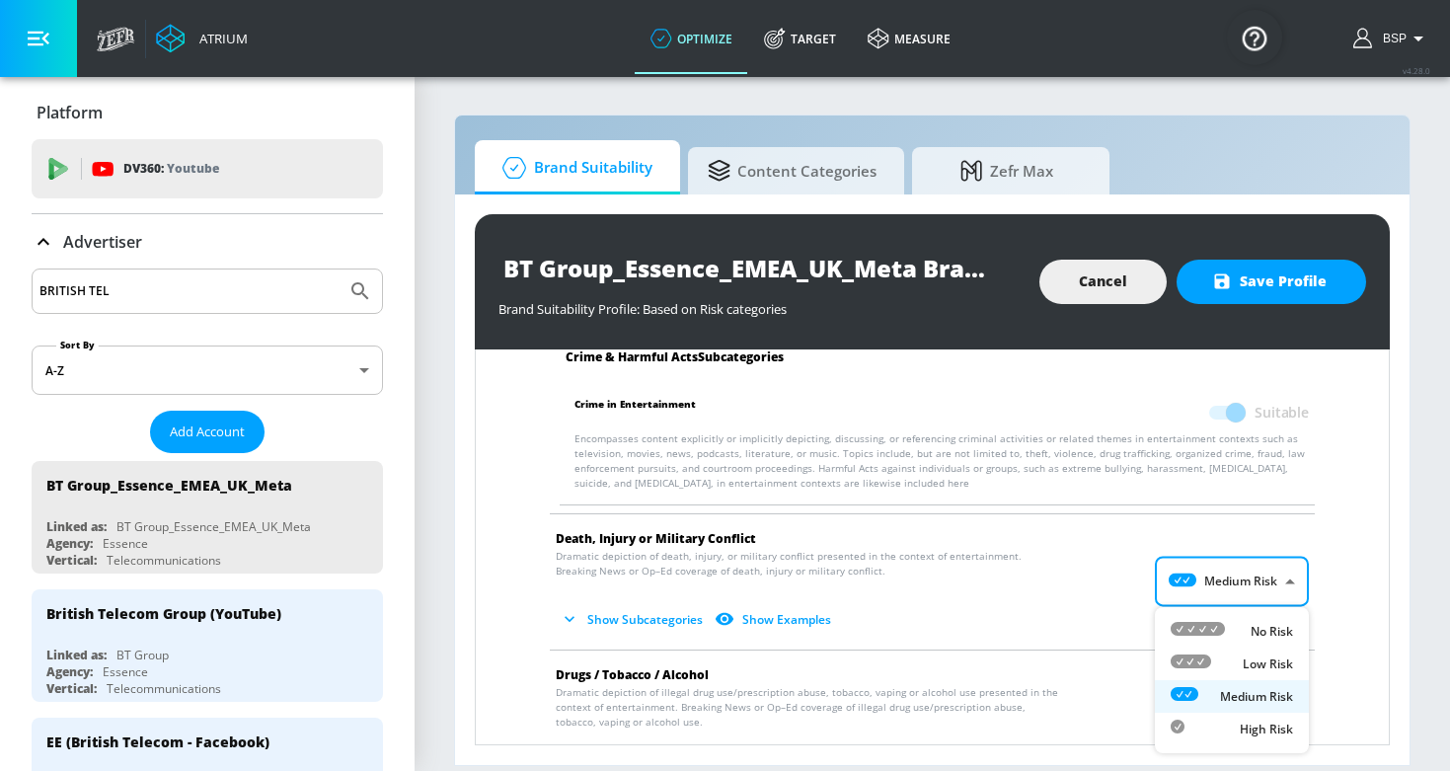
drag, startPoint x: 1212, startPoint y: 644, endPoint x: 1209, endPoint y: 668, distance: 25.0
click at [1209, 668] on ul "No Risk Low Risk Medium Risk High Risk" at bounding box center [1232, 680] width 154 height 146
click at [1209, 669] on div at bounding box center [1191, 664] width 40 height 21
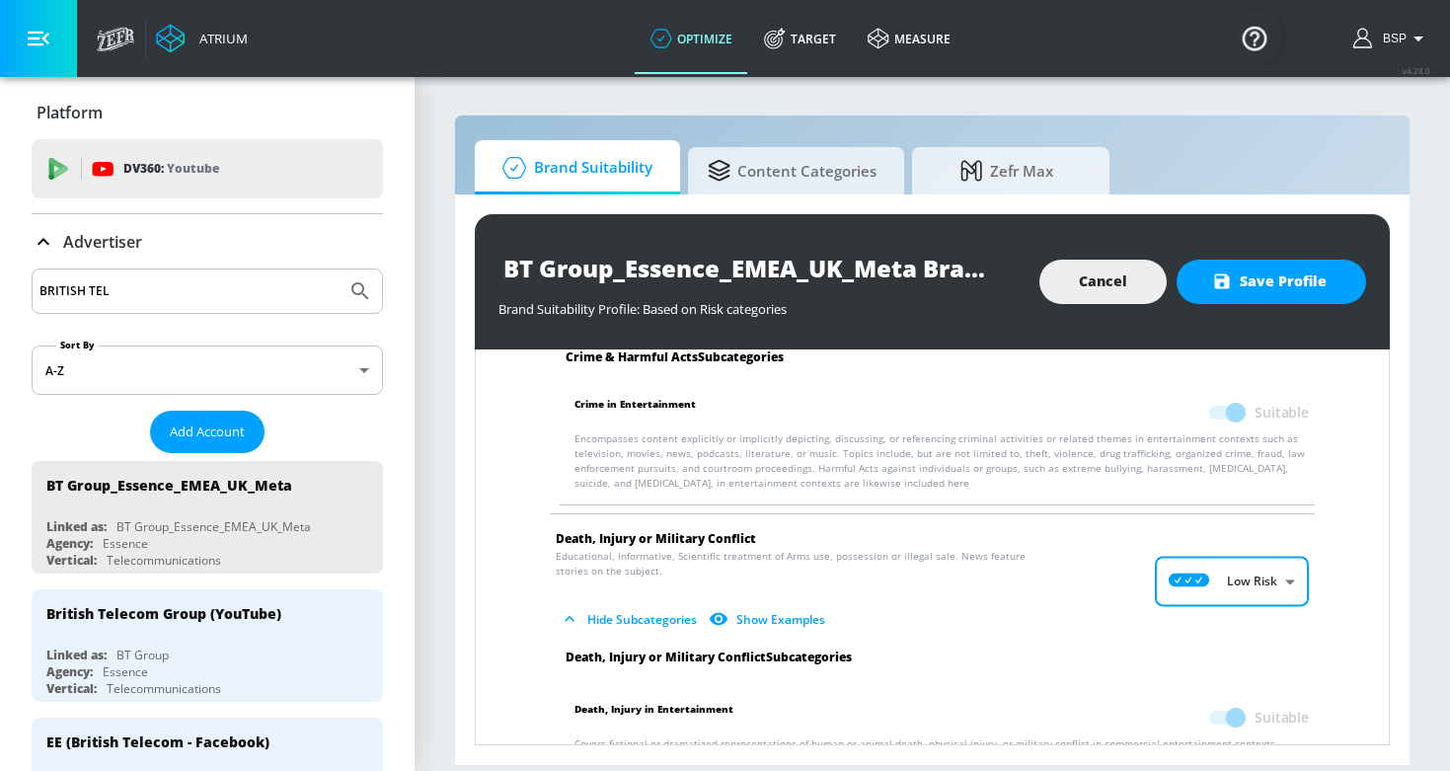
type input "LOW"
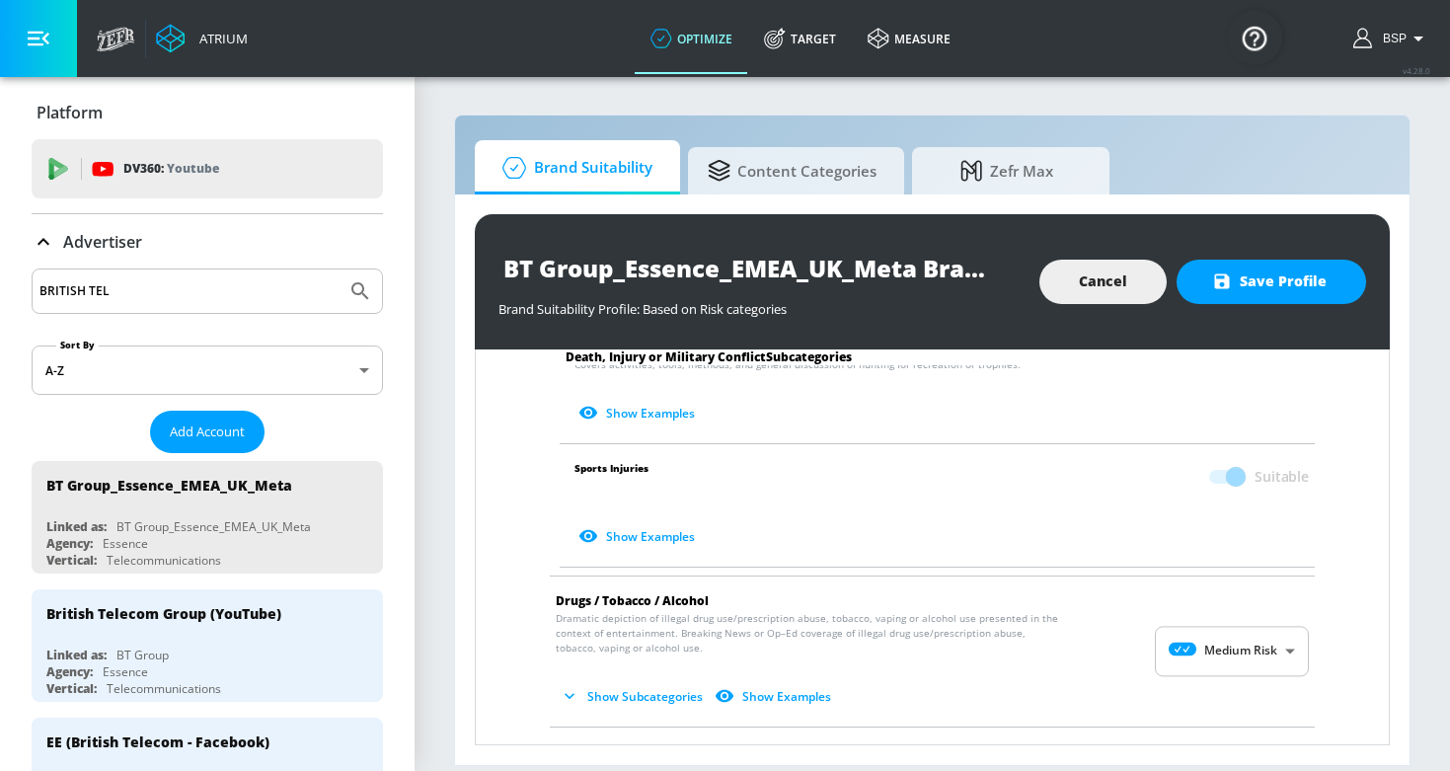
scroll to position [1201, 0]
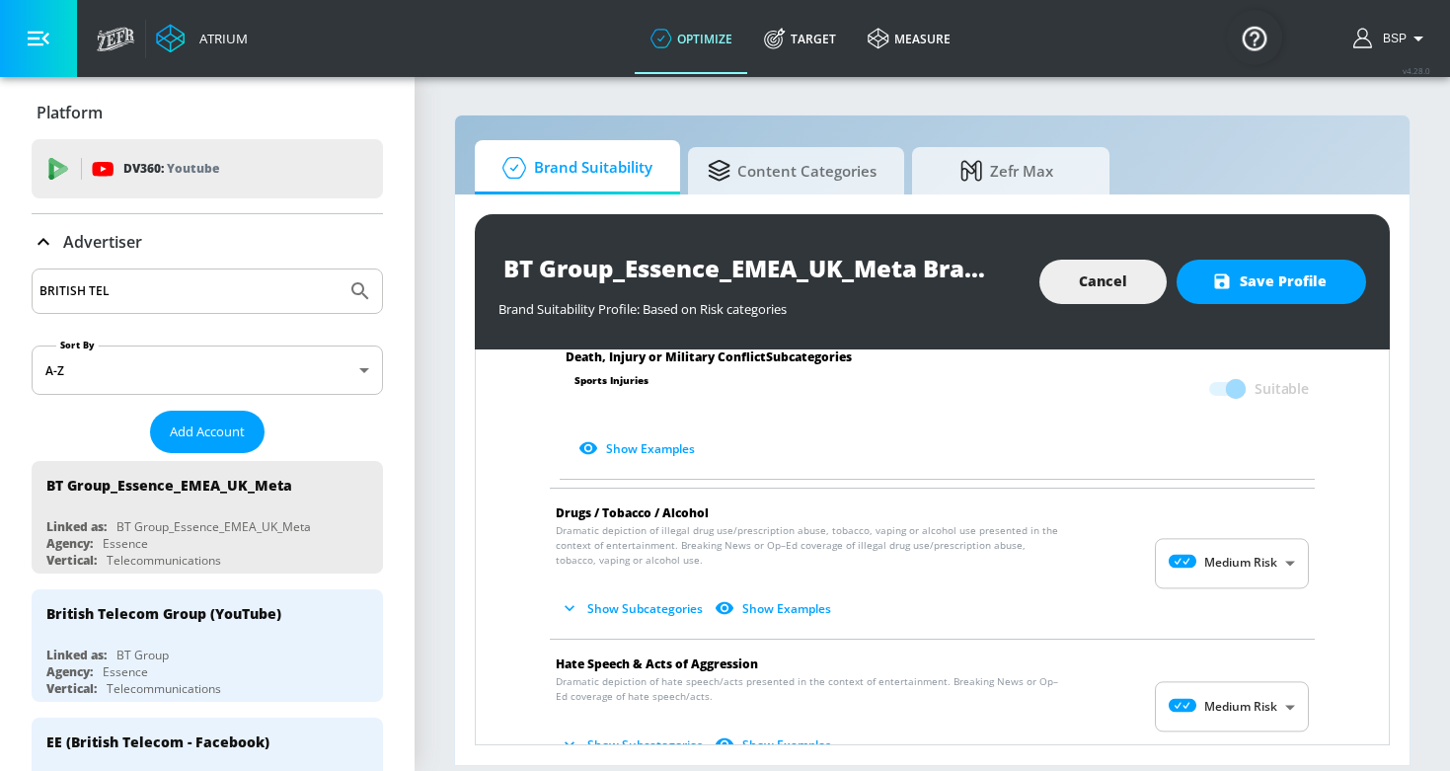
click at [1235, 568] on body "Atrium optimize Target measure optimize Target measure v 4.28.0 BSP Platform DV…" at bounding box center [725, 385] width 1450 height 771
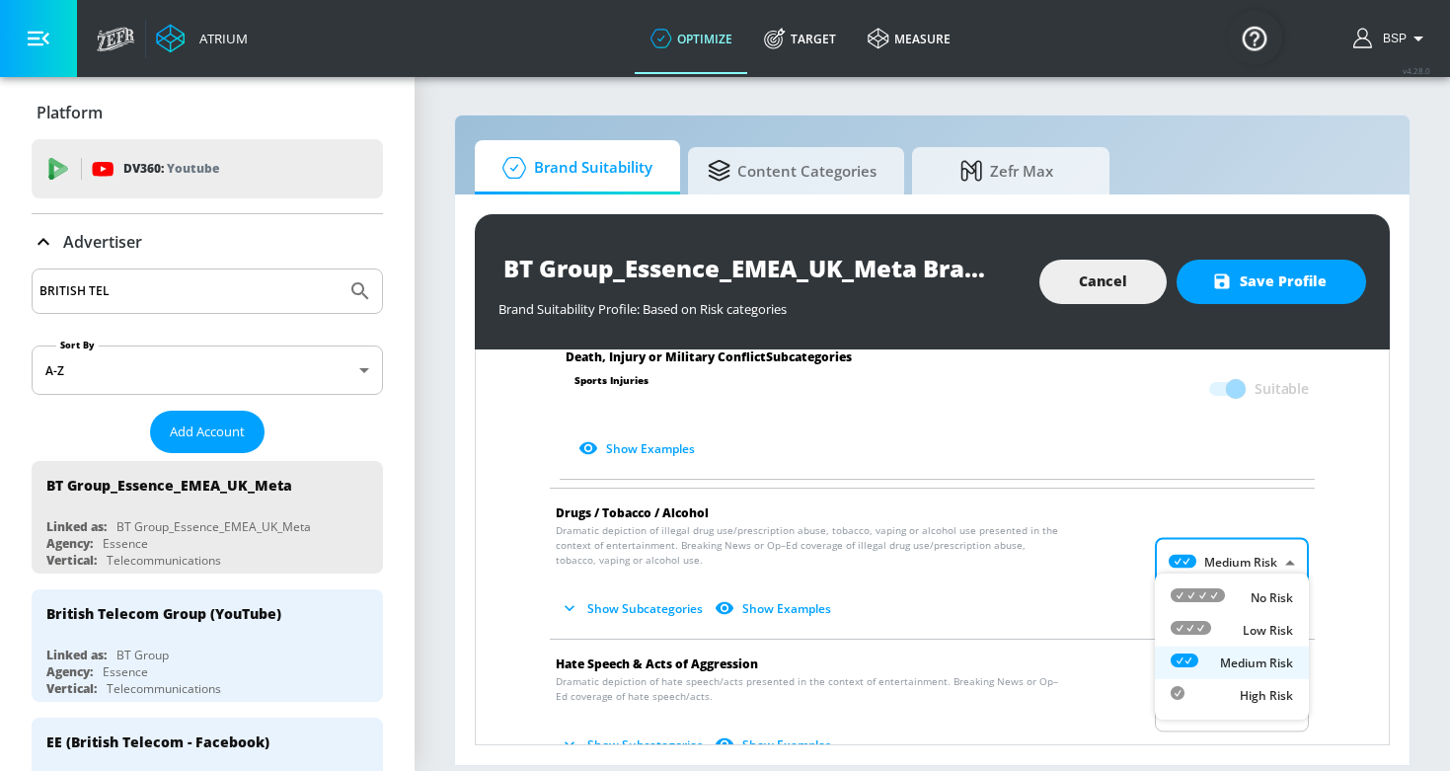
click at [1240, 639] on div "Low Risk" at bounding box center [1232, 630] width 122 height 21
type input "LOW"
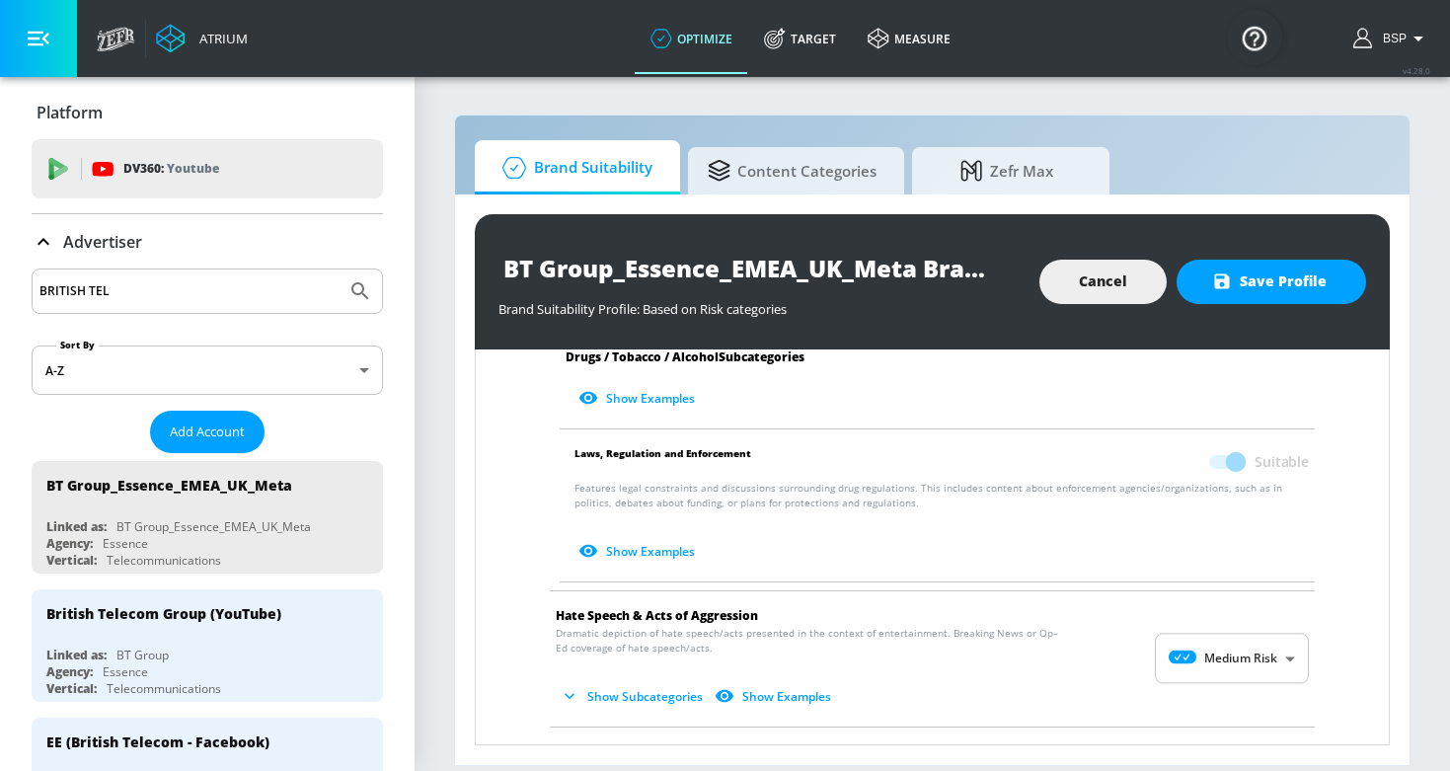
scroll to position [1895, 0]
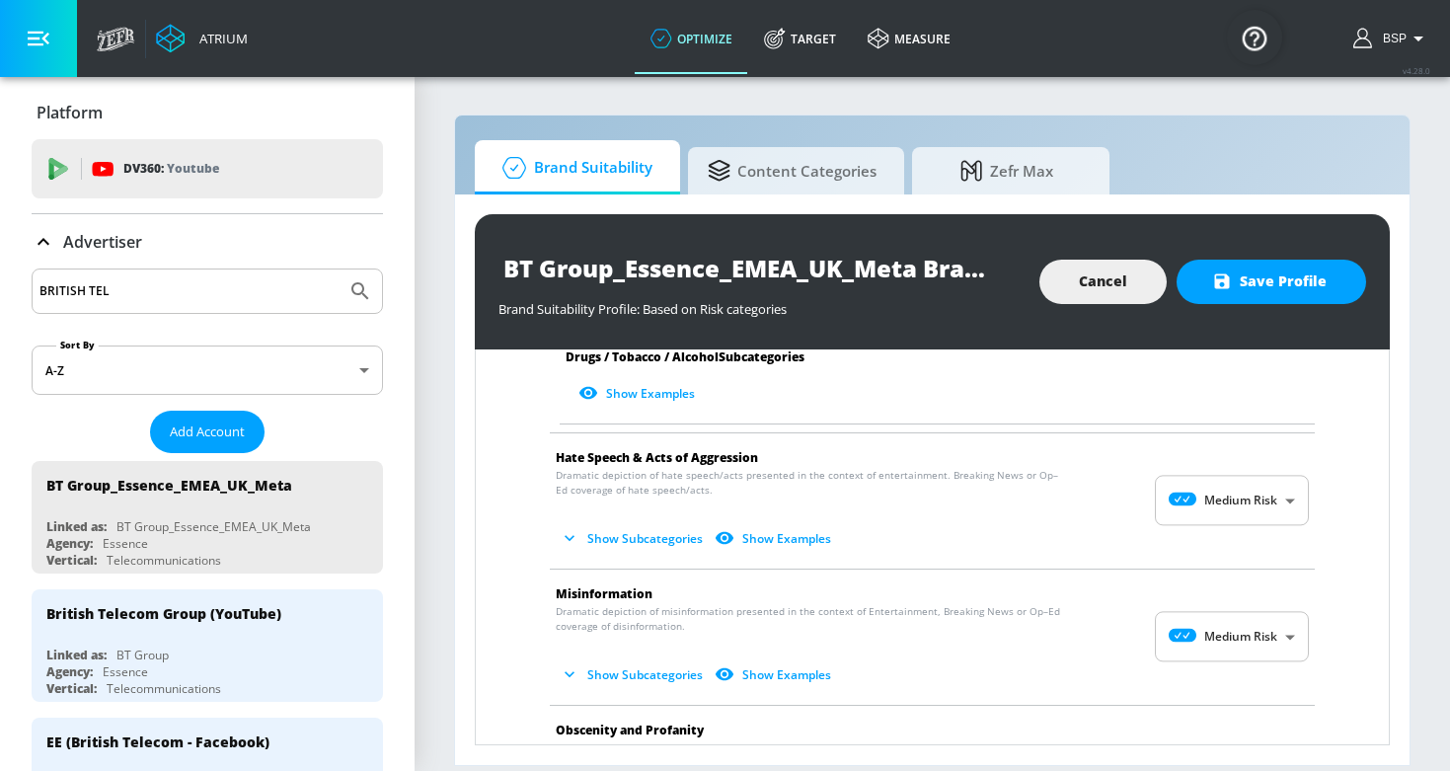
click at [1226, 497] on body "Atrium optimize Target measure optimize Target measure v 4.28.0 BSP Platform DV…" at bounding box center [725, 385] width 1450 height 771
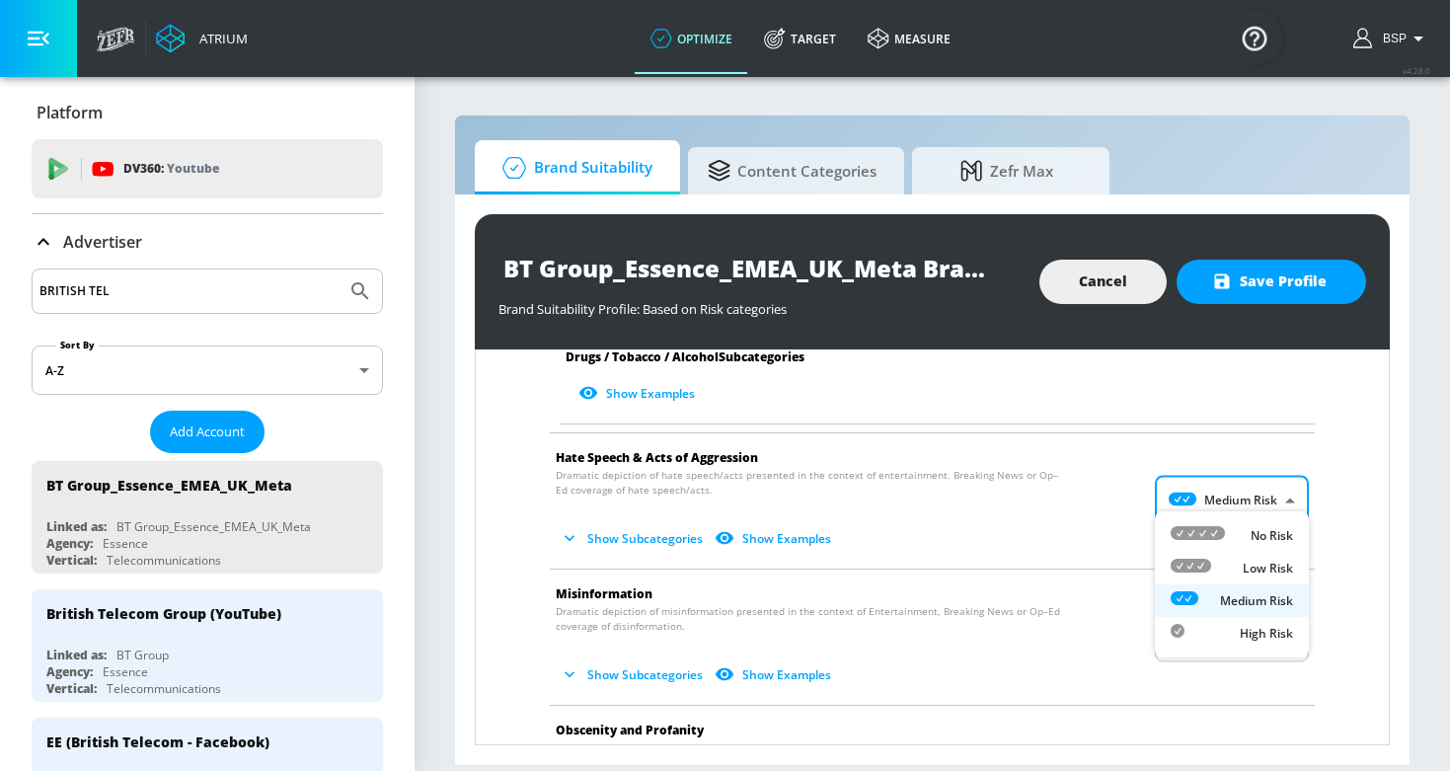
click at [1227, 565] on div "Low Risk" at bounding box center [1232, 568] width 122 height 21
type input "LOW"
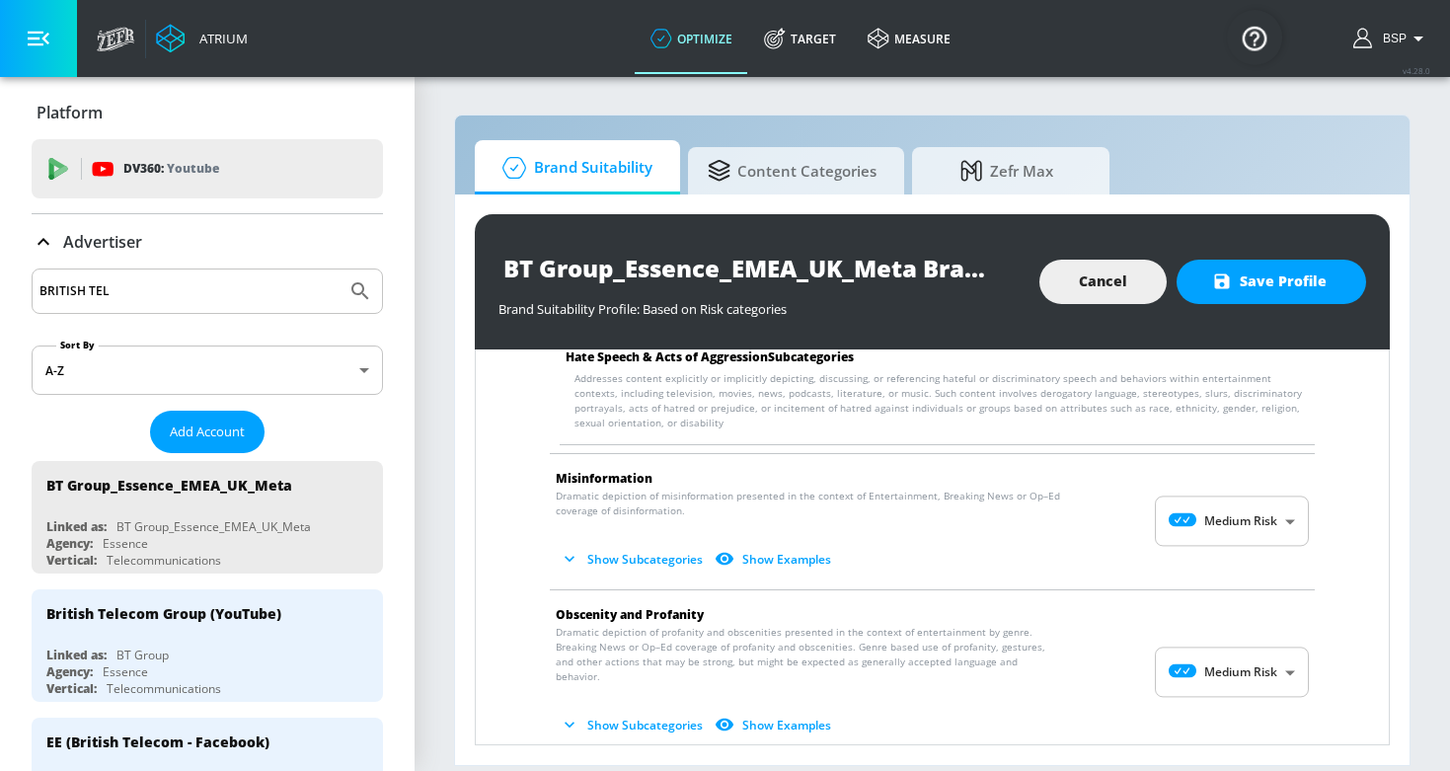
scroll to position [2164, 0]
click at [1229, 521] on body "Atrium optimize Target measure optimize Target measure v 4.28.0 BSP Platform DV…" at bounding box center [725, 385] width 1450 height 771
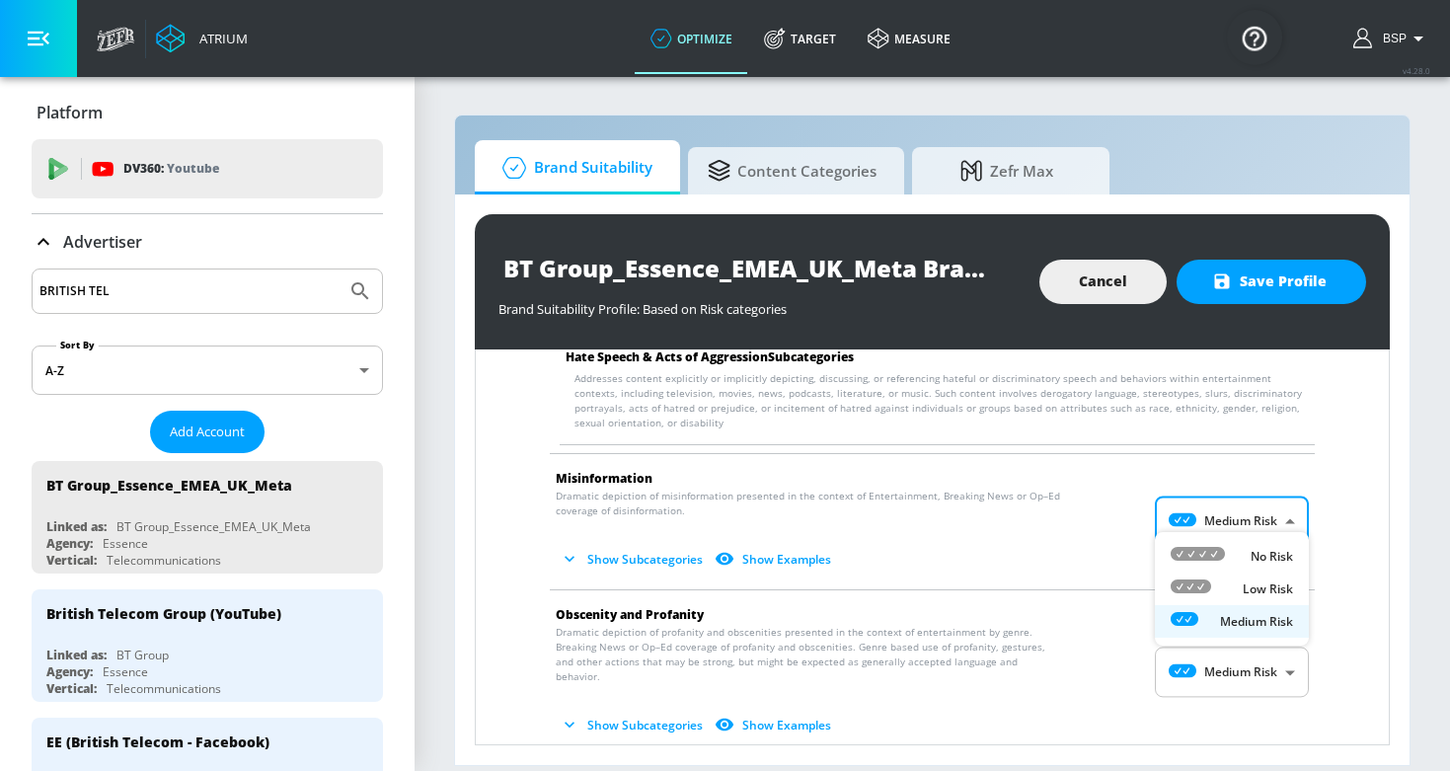
click at [1238, 601] on li "Low Risk" at bounding box center [1232, 589] width 154 height 33
type input "LOW"
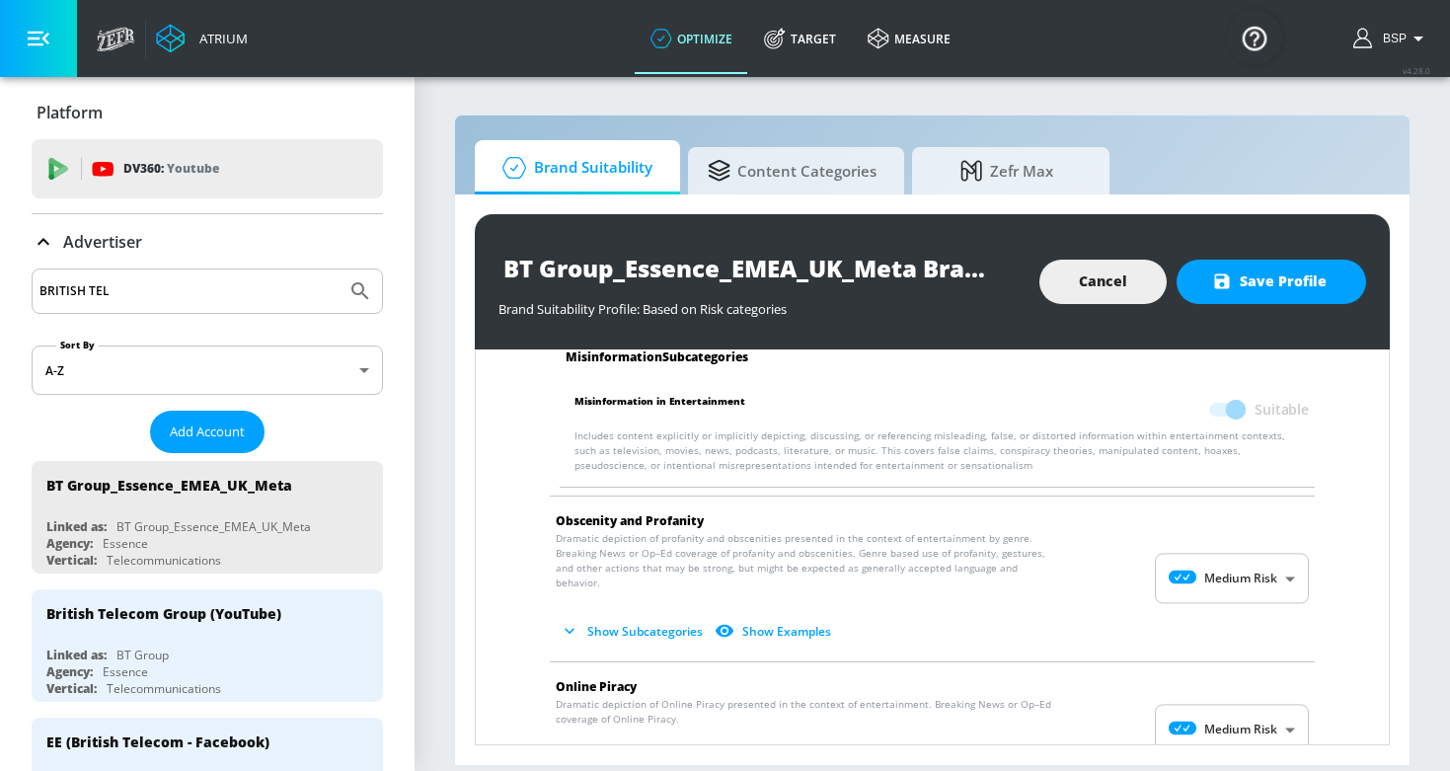
scroll to position [2562, 0]
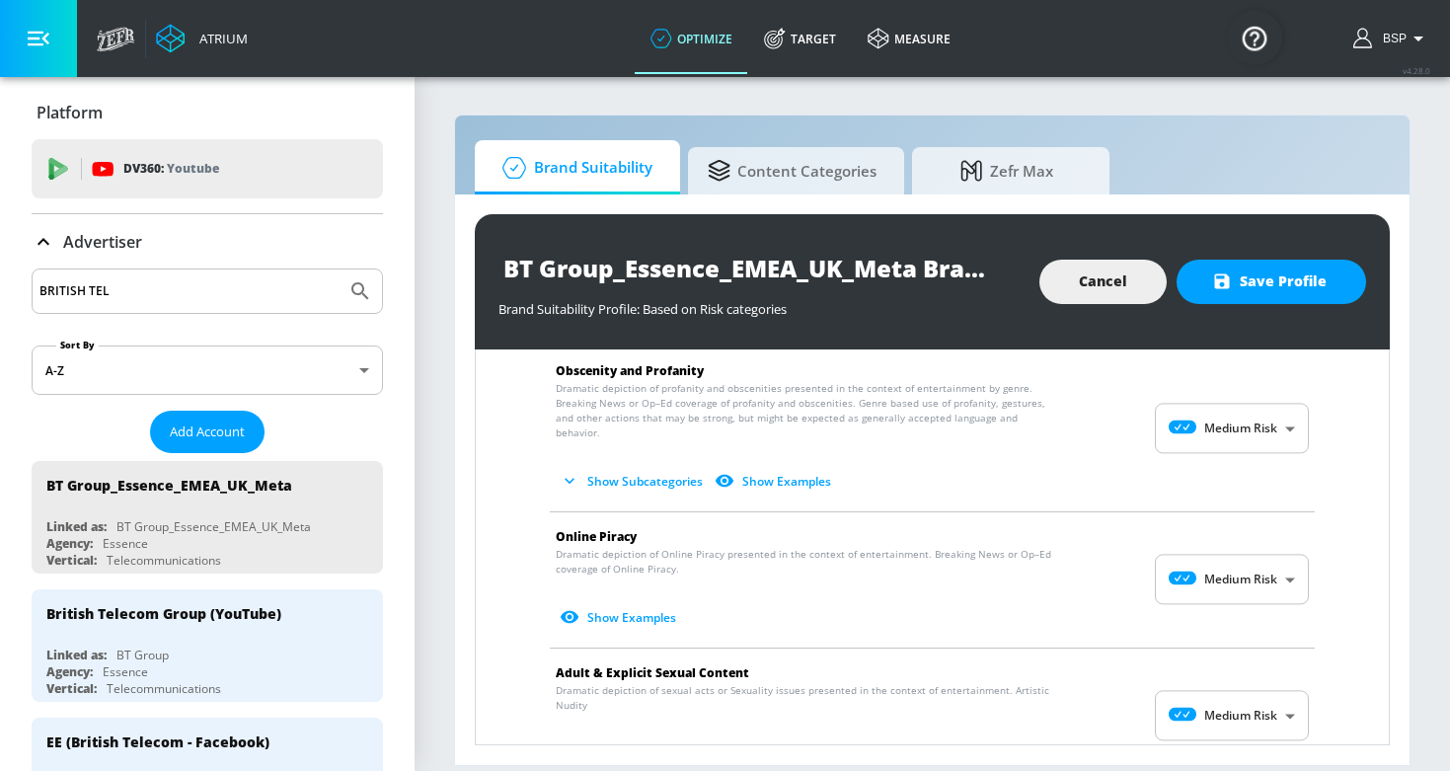
click at [1252, 398] on body "Atrium optimize Target measure optimize Target measure v 4.28.0 BSP Platform DV…" at bounding box center [725, 385] width 1450 height 771
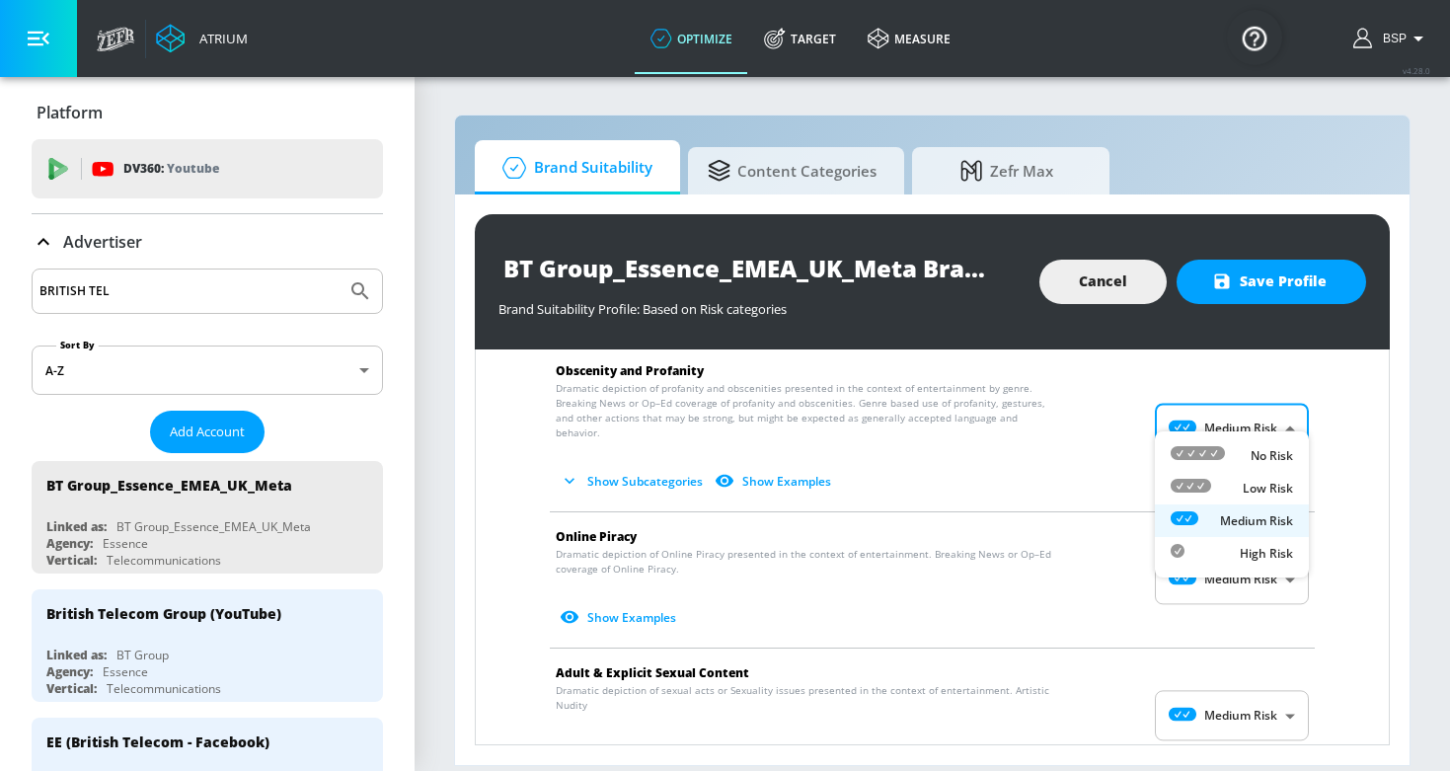
click at [1240, 485] on div "Low Risk" at bounding box center [1232, 488] width 122 height 21
type input "LOW"
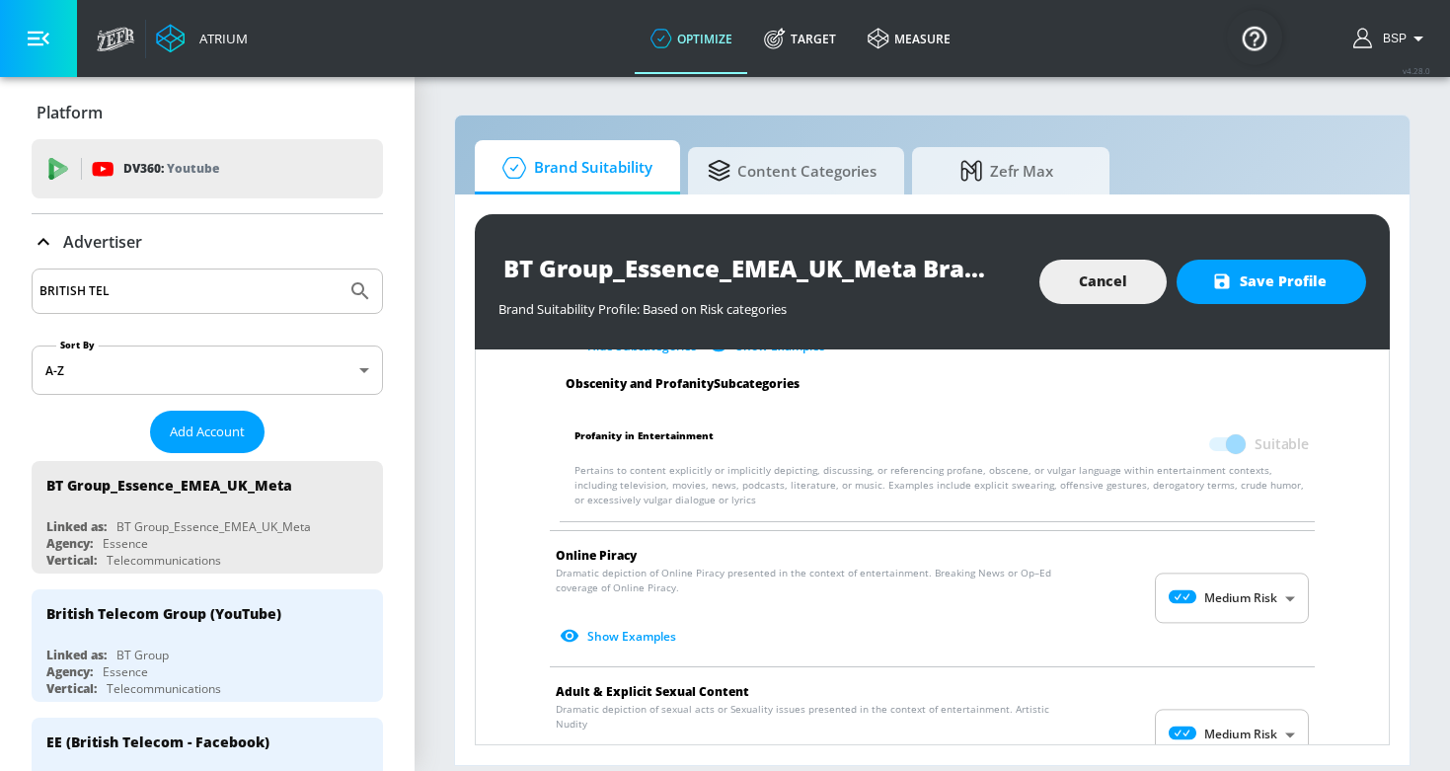
scroll to position [2772, 0]
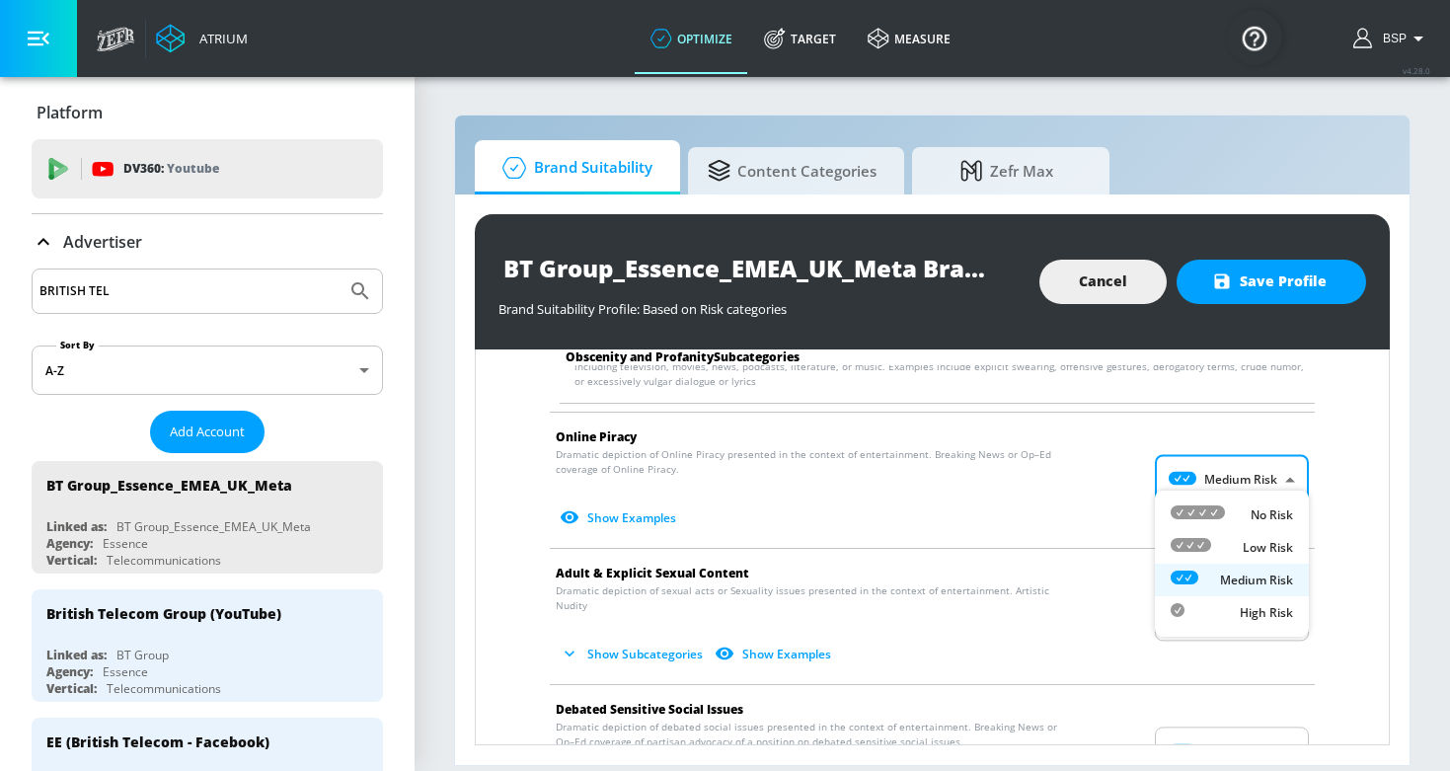
click at [1228, 476] on body "Atrium optimize Target measure optimize Target measure v 4.28.0 BSP Platform DV…" at bounding box center [725, 385] width 1450 height 771
click at [1233, 539] on div "Low Risk" at bounding box center [1232, 547] width 122 height 21
type input "LOW"
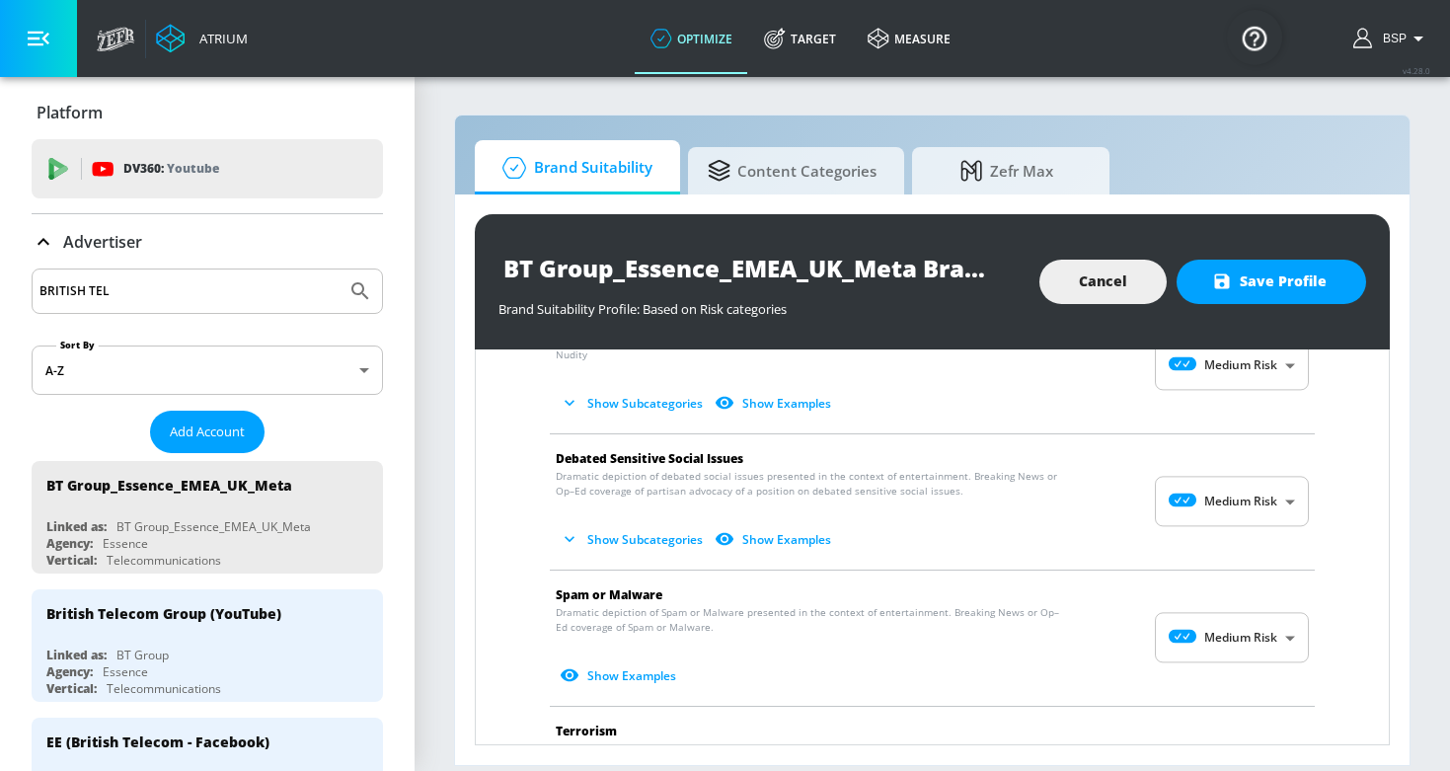
scroll to position [2928, 0]
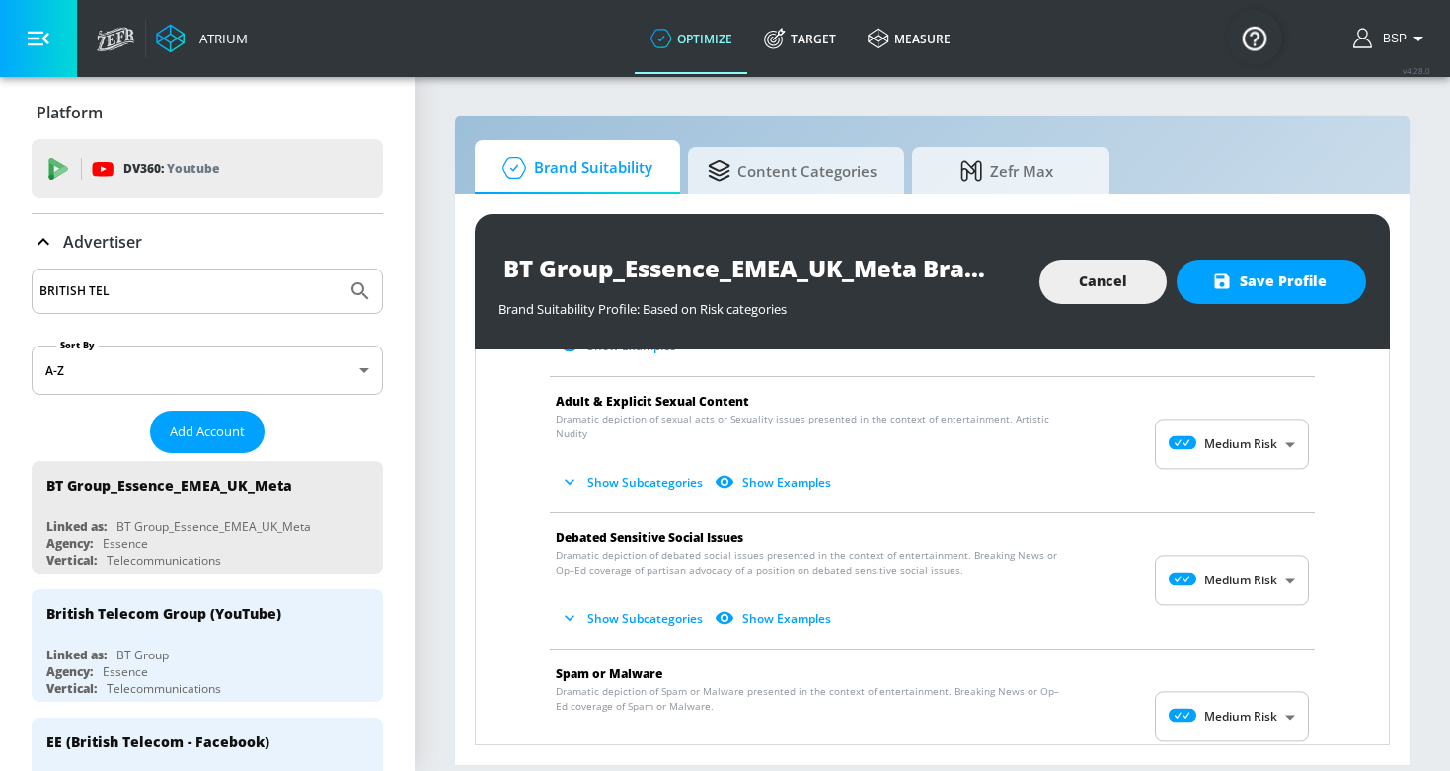
click at [1227, 438] on body "Atrium optimize Target measure optimize Target measure v 4.28.0 BSP Platform DV…" at bounding box center [725, 385] width 1450 height 771
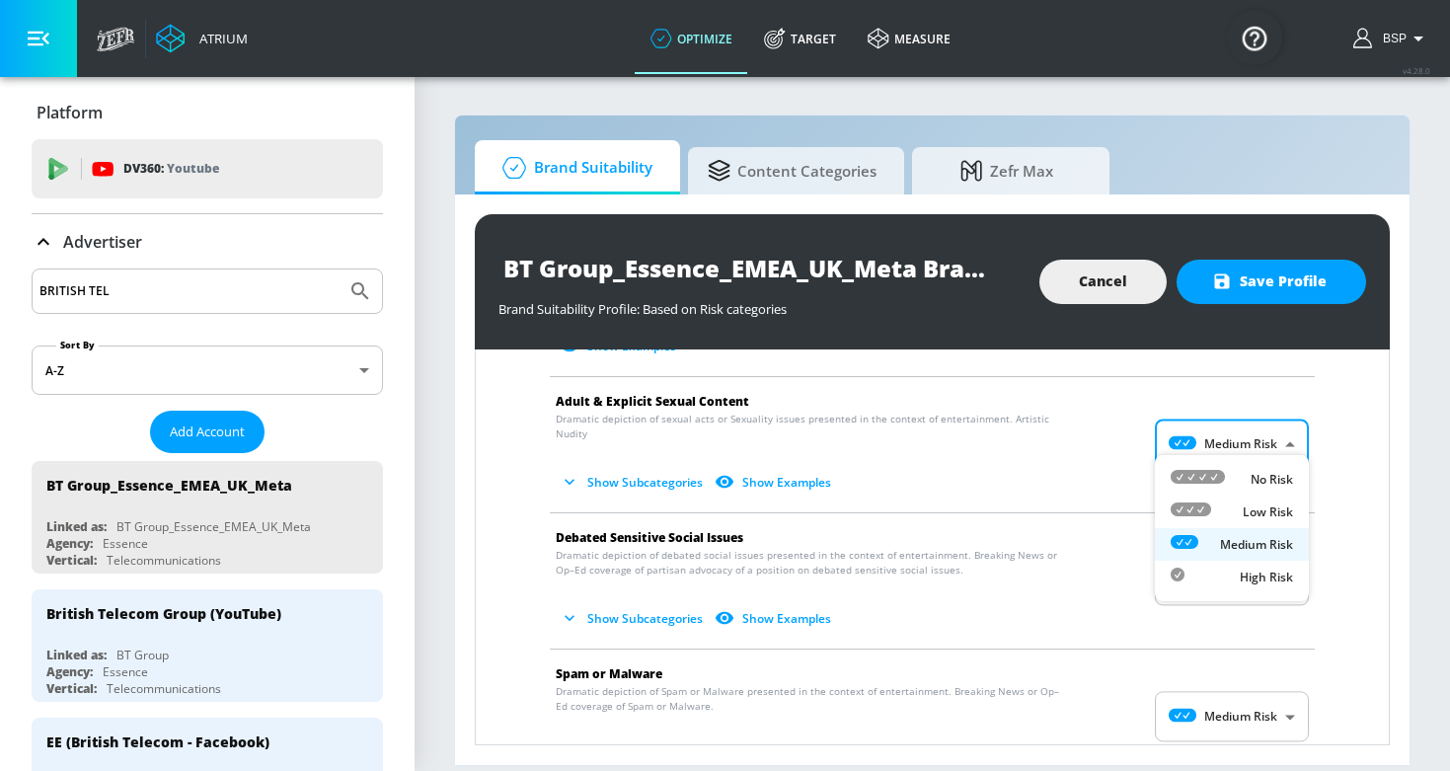
click at [1218, 512] on div "Low Risk" at bounding box center [1232, 512] width 122 height 21
type input "LOW"
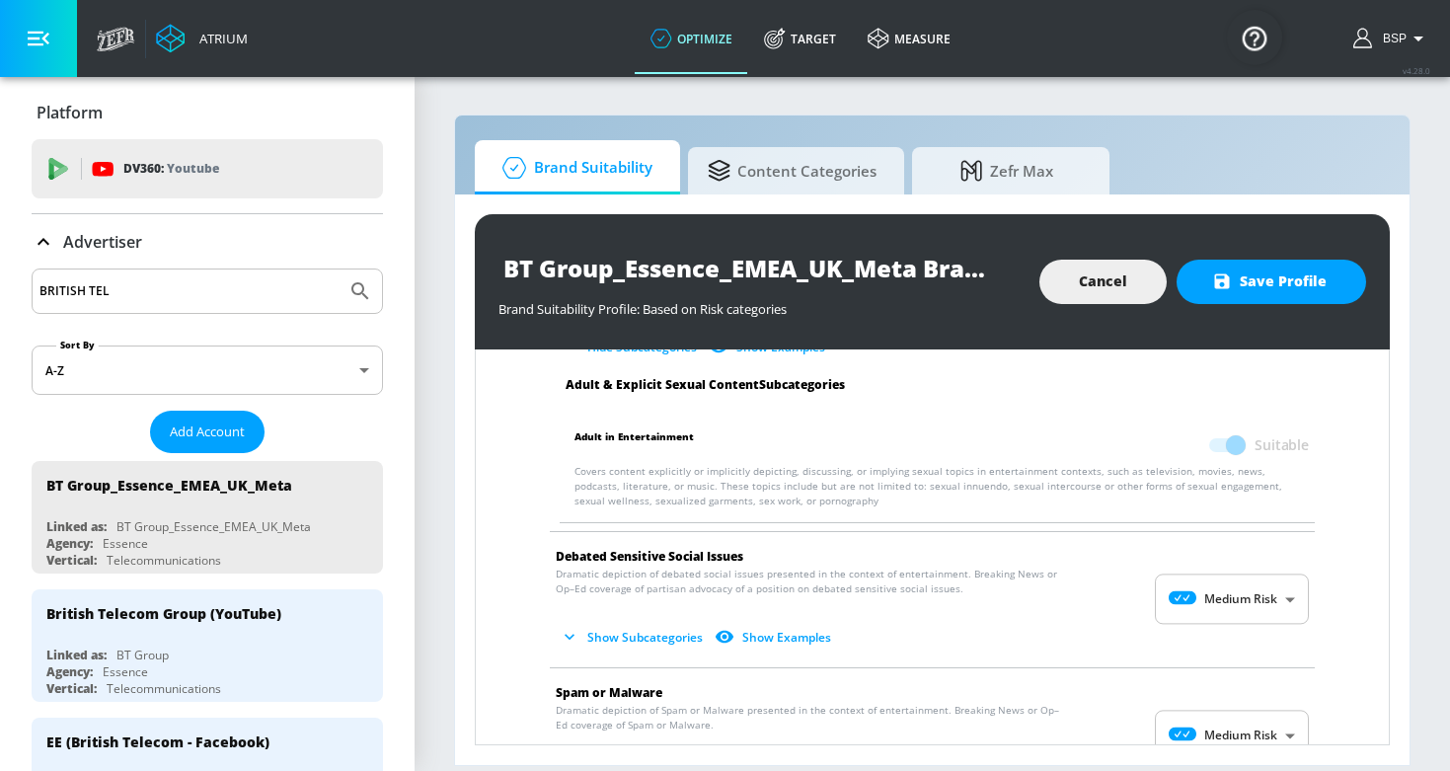
scroll to position [3078, 0]
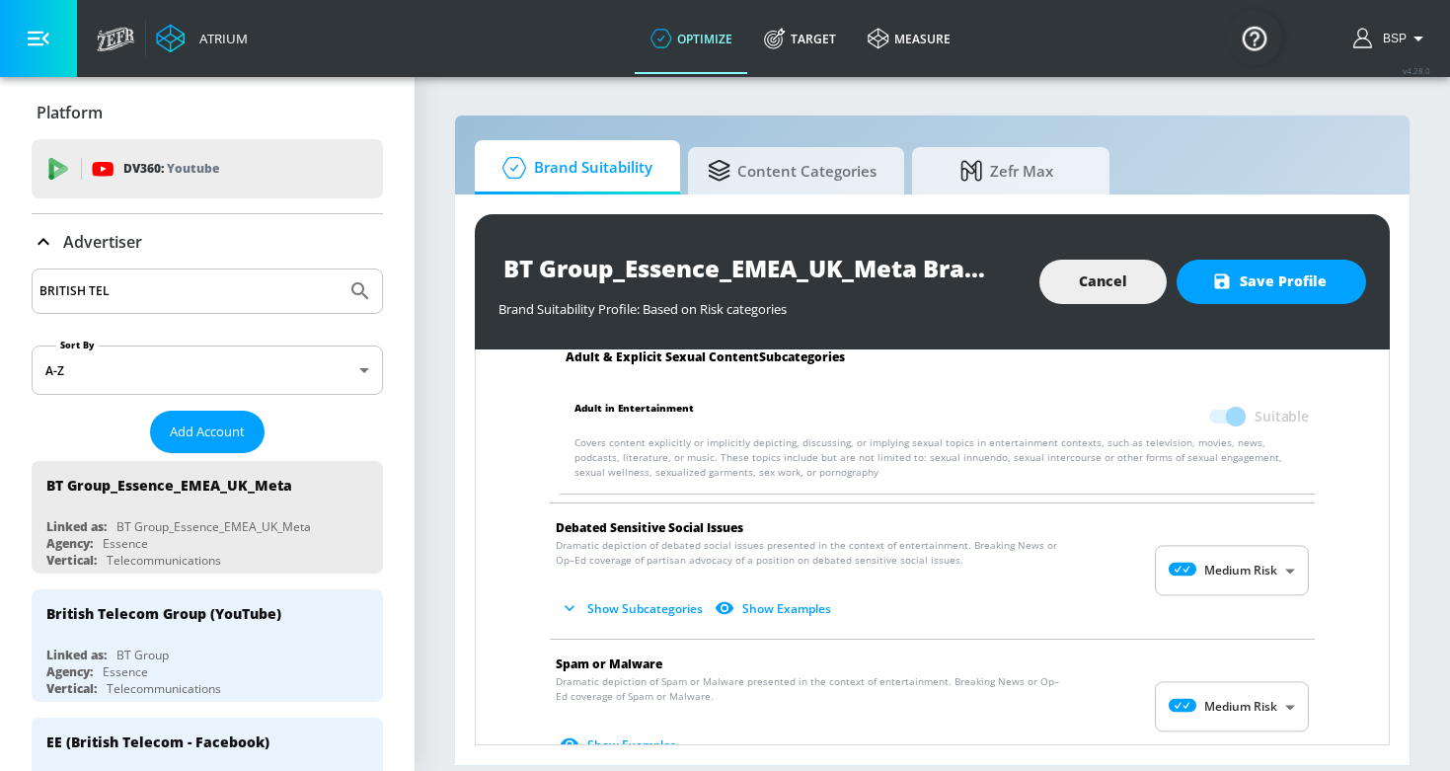
click at [1218, 567] on body "Atrium optimize Target measure optimize Target measure v 4.28.0 BSP Platform DV…" at bounding box center [725, 385] width 1450 height 771
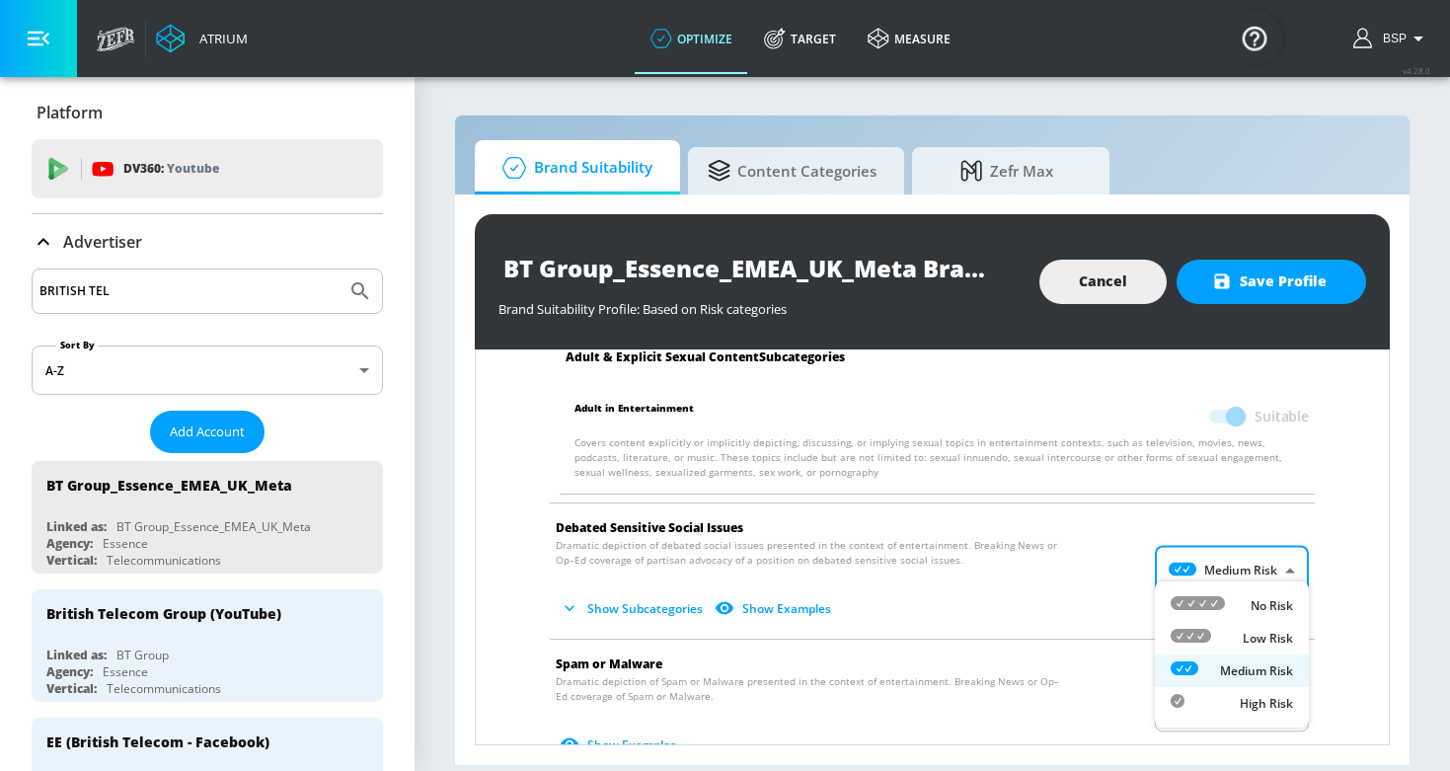
click at [1216, 645] on div "Low Risk" at bounding box center [1232, 638] width 122 height 21
type input "LOW"
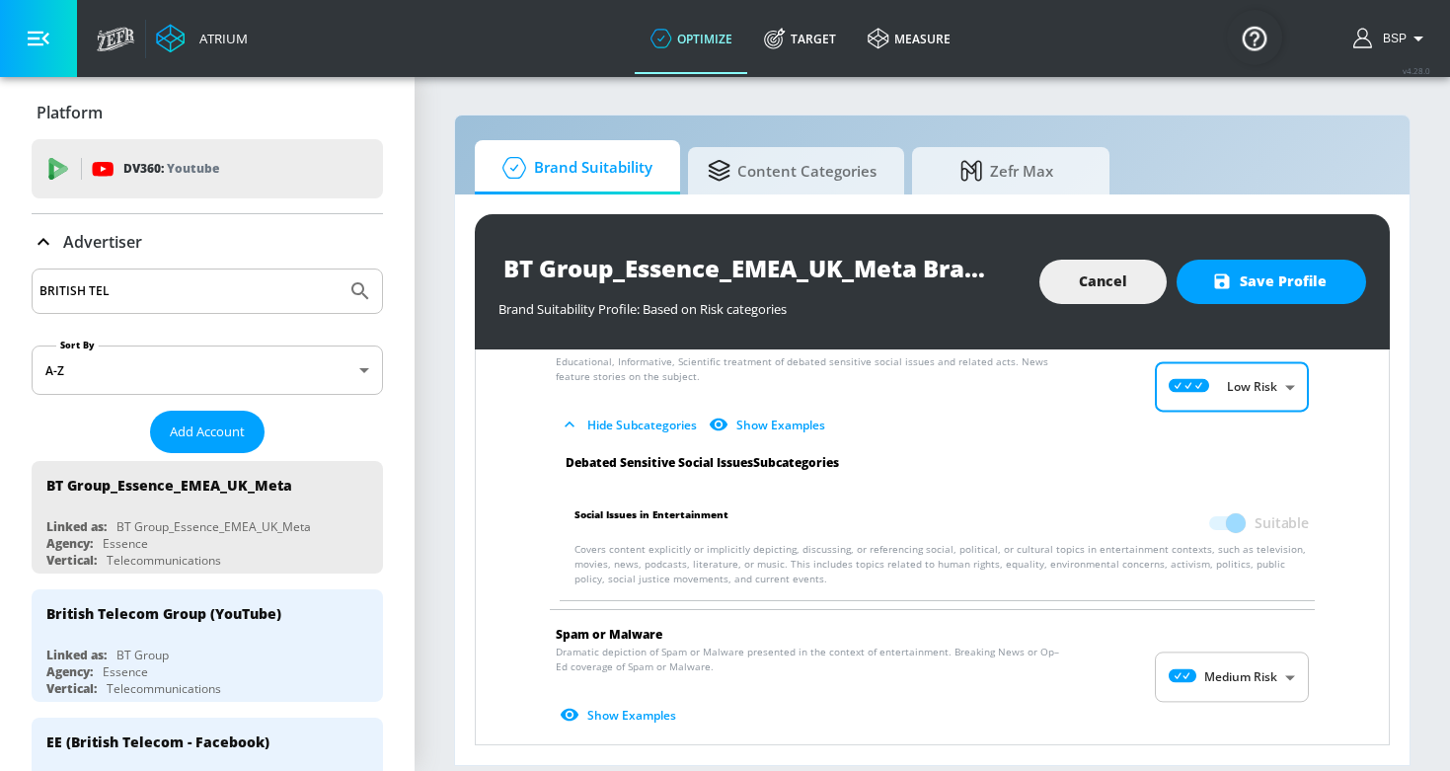
scroll to position [3263, 0]
click at [1216, 645] on body "Atrium optimize Target measure optimize Target measure v 4.28.0 BSP Platform DV…" at bounding box center [725, 385] width 1450 height 771
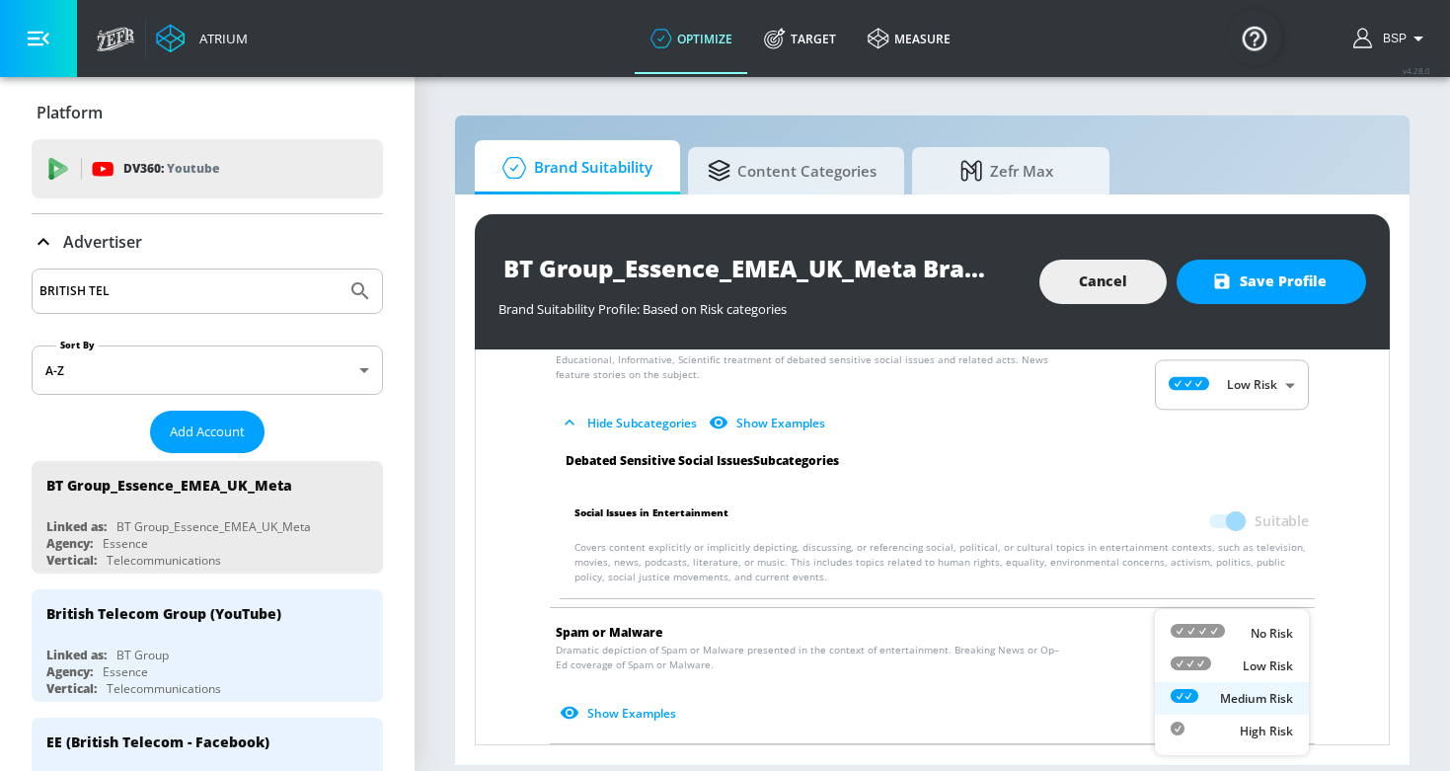
click at [1215, 658] on div "Low Risk" at bounding box center [1232, 666] width 122 height 21
type input "LOW"
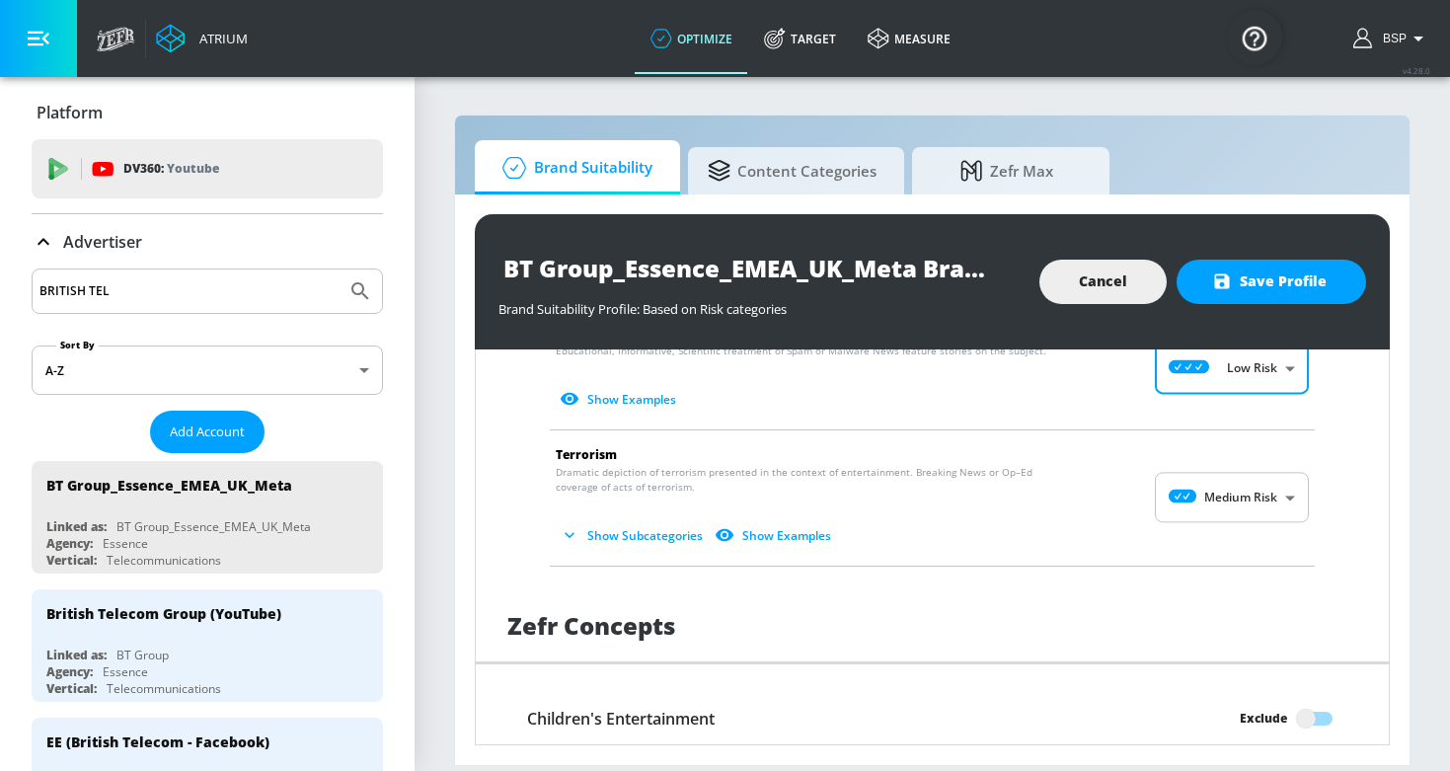
scroll to position [3540, 0]
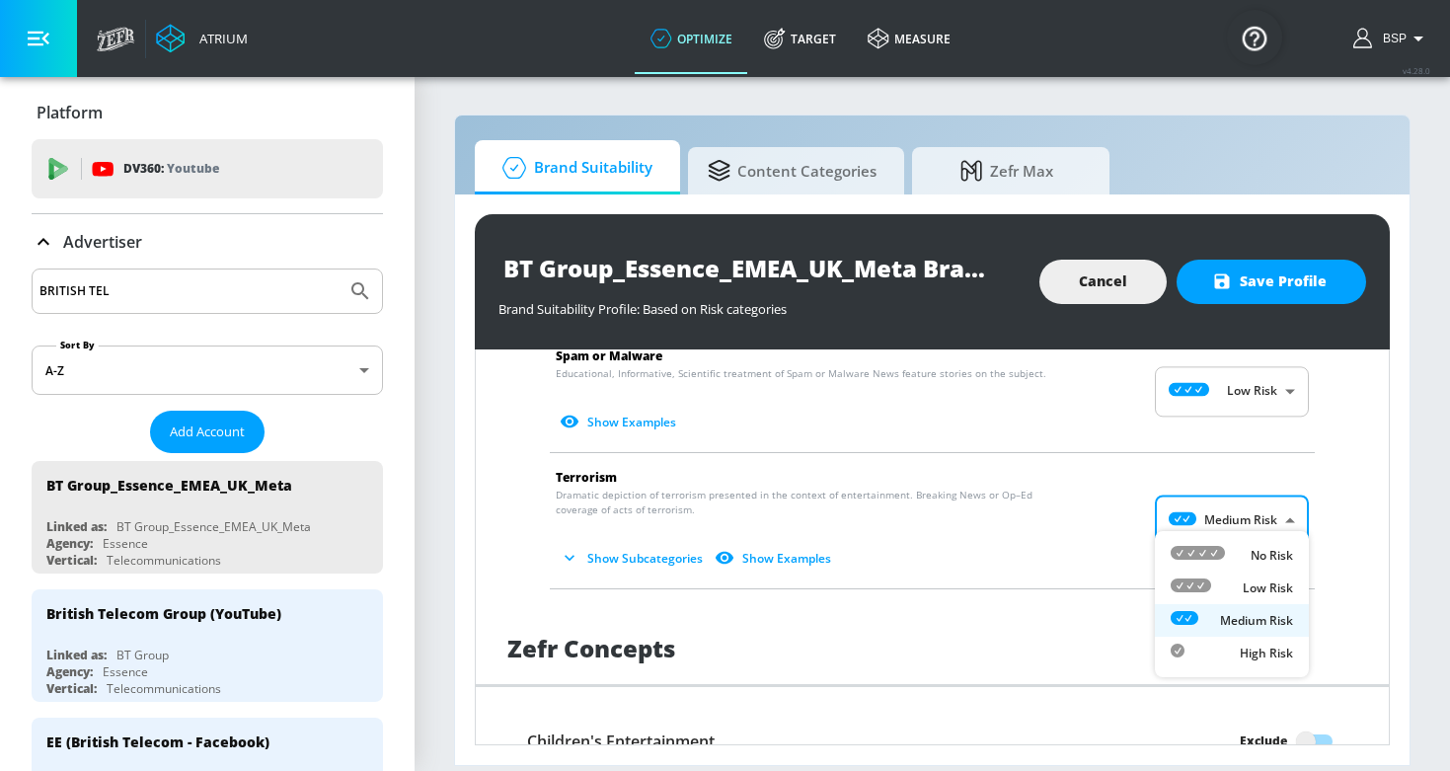
click at [1226, 510] on body "Atrium optimize Target measure optimize Target measure v 4.28.0 BSP Platform DV…" at bounding box center [725, 385] width 1450 height 771
click at [1222, 588] on div "Low Risk" at bounding box center [1232, 588] width 122 height 21
type input "LOW"
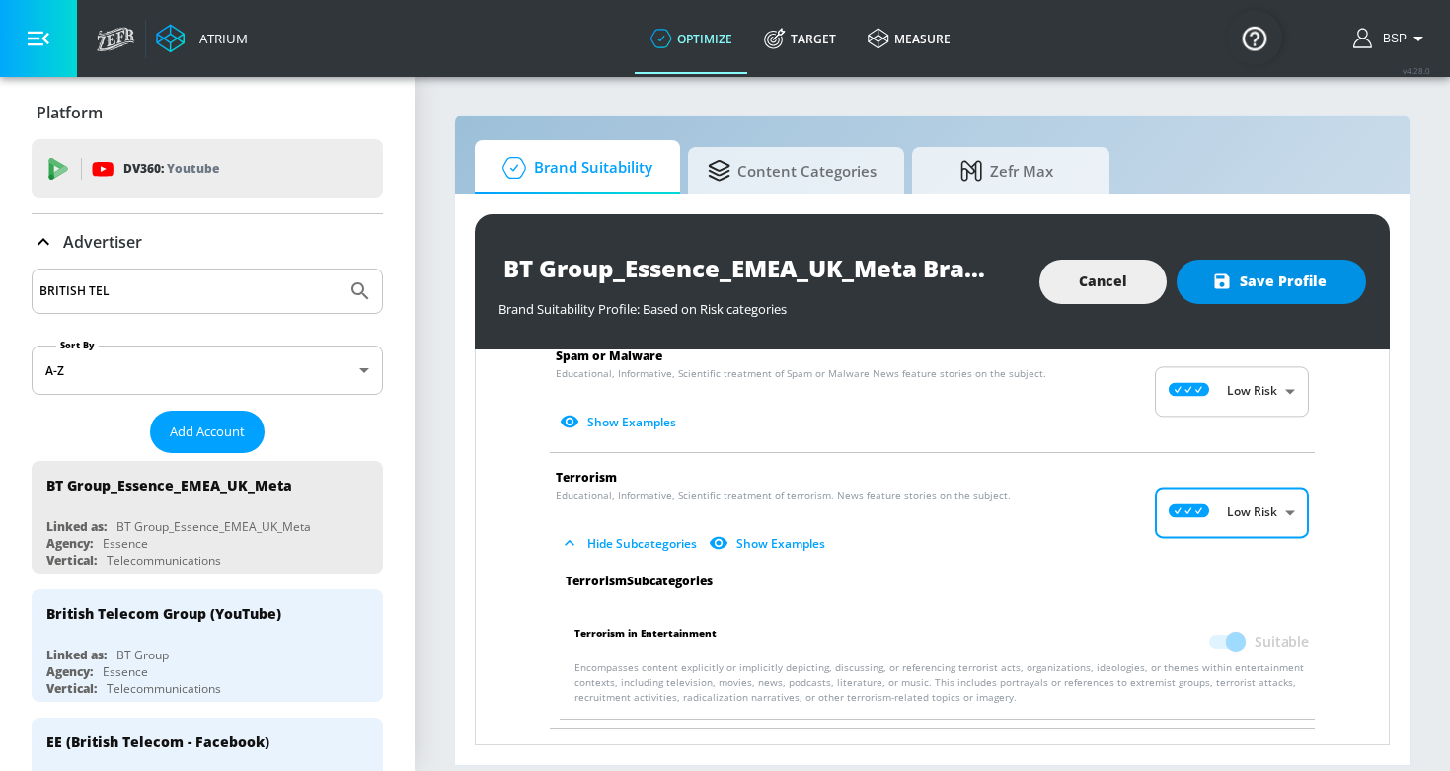
click at [1273, 295] on button "Save Profile" at bounding box center [1272, 282] width 190 height 44
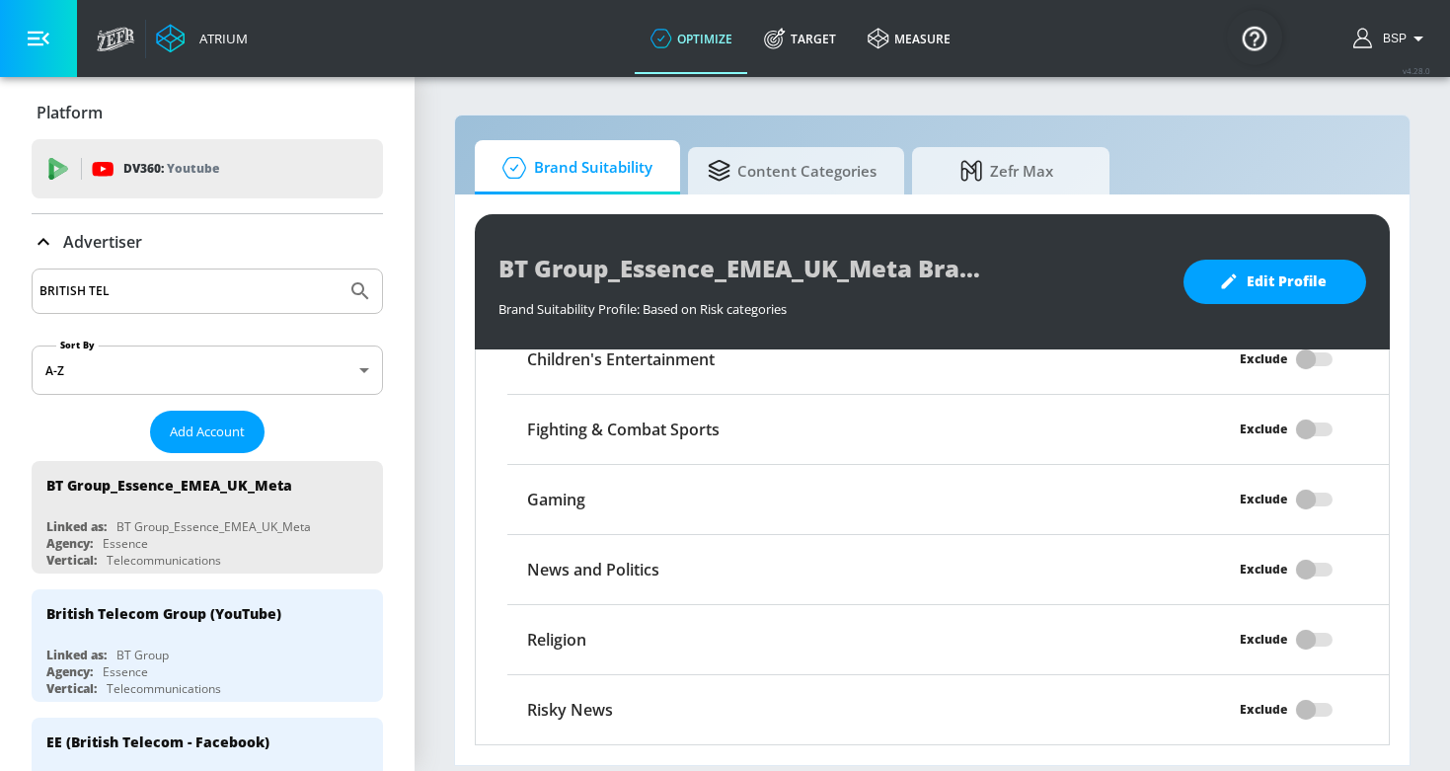
scroll to position [295, 0]
